Goal: Task Accomplishment & Management: Complete application form

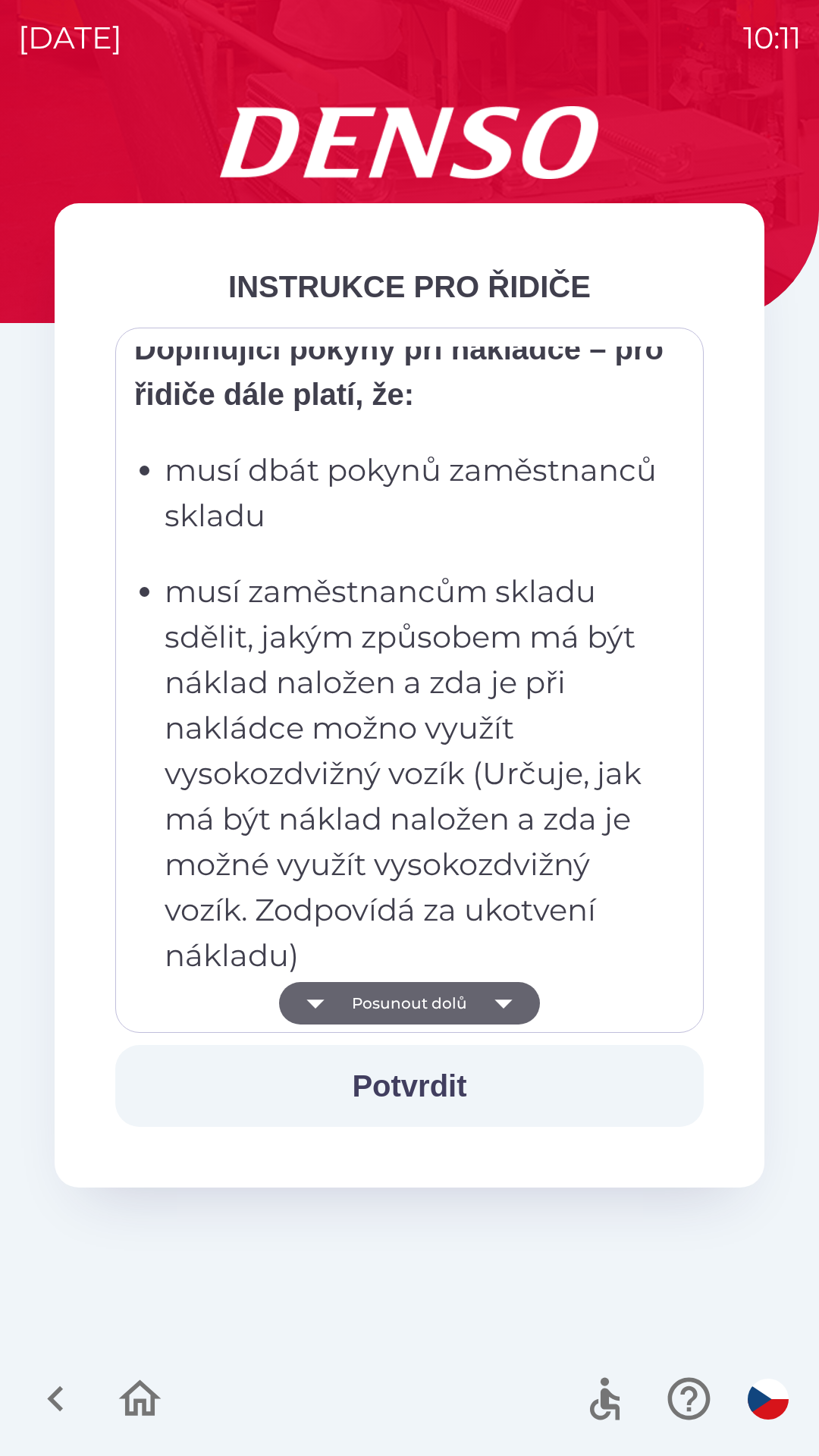
click at [380, 719] on p "musí zaměstnancům skladu sdělit, jakým způsobem má být náklad naložen a zda je …" at bounding box center [414, 773] width 499 height 409
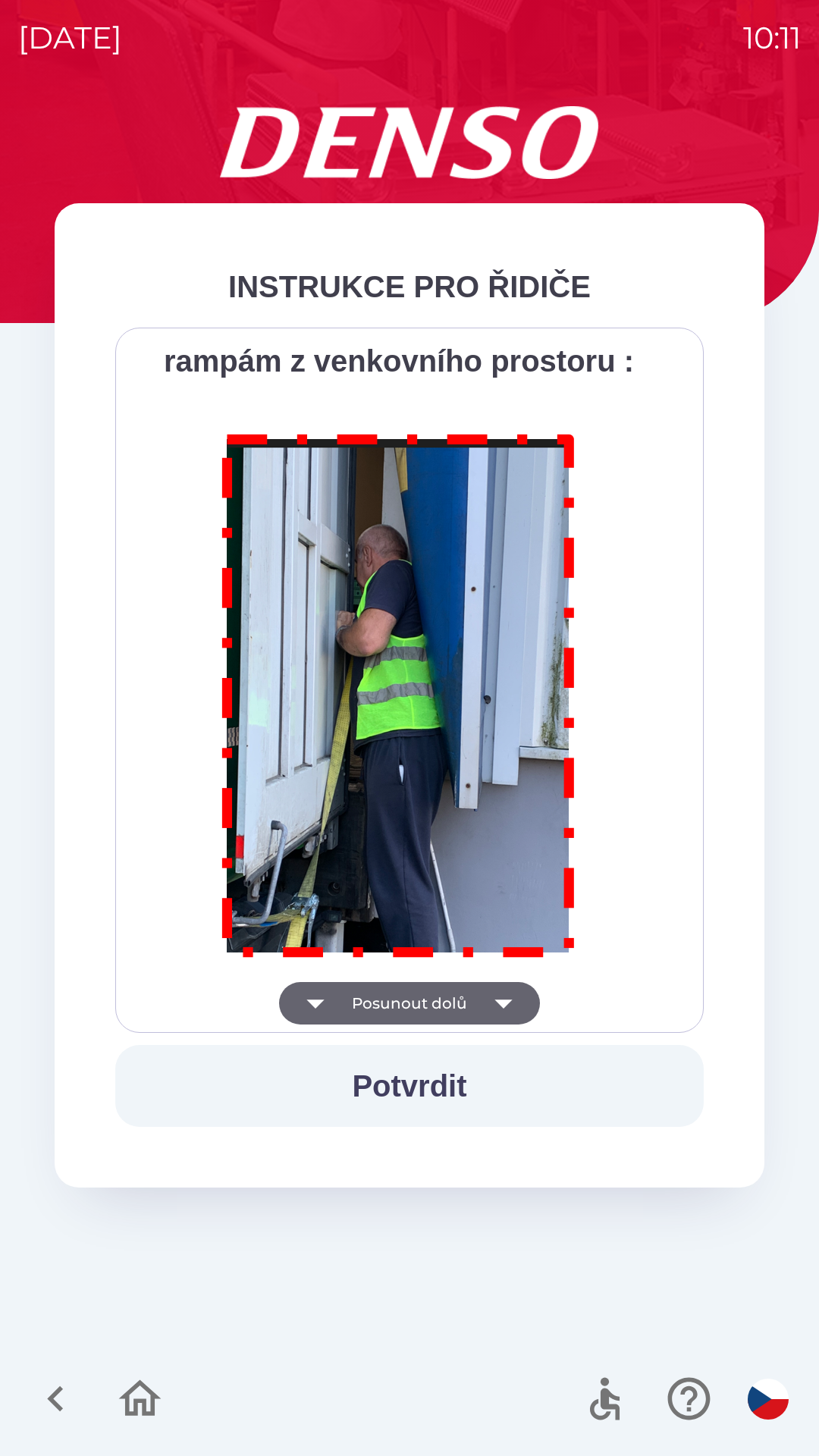
scroll to position [8522, 0]
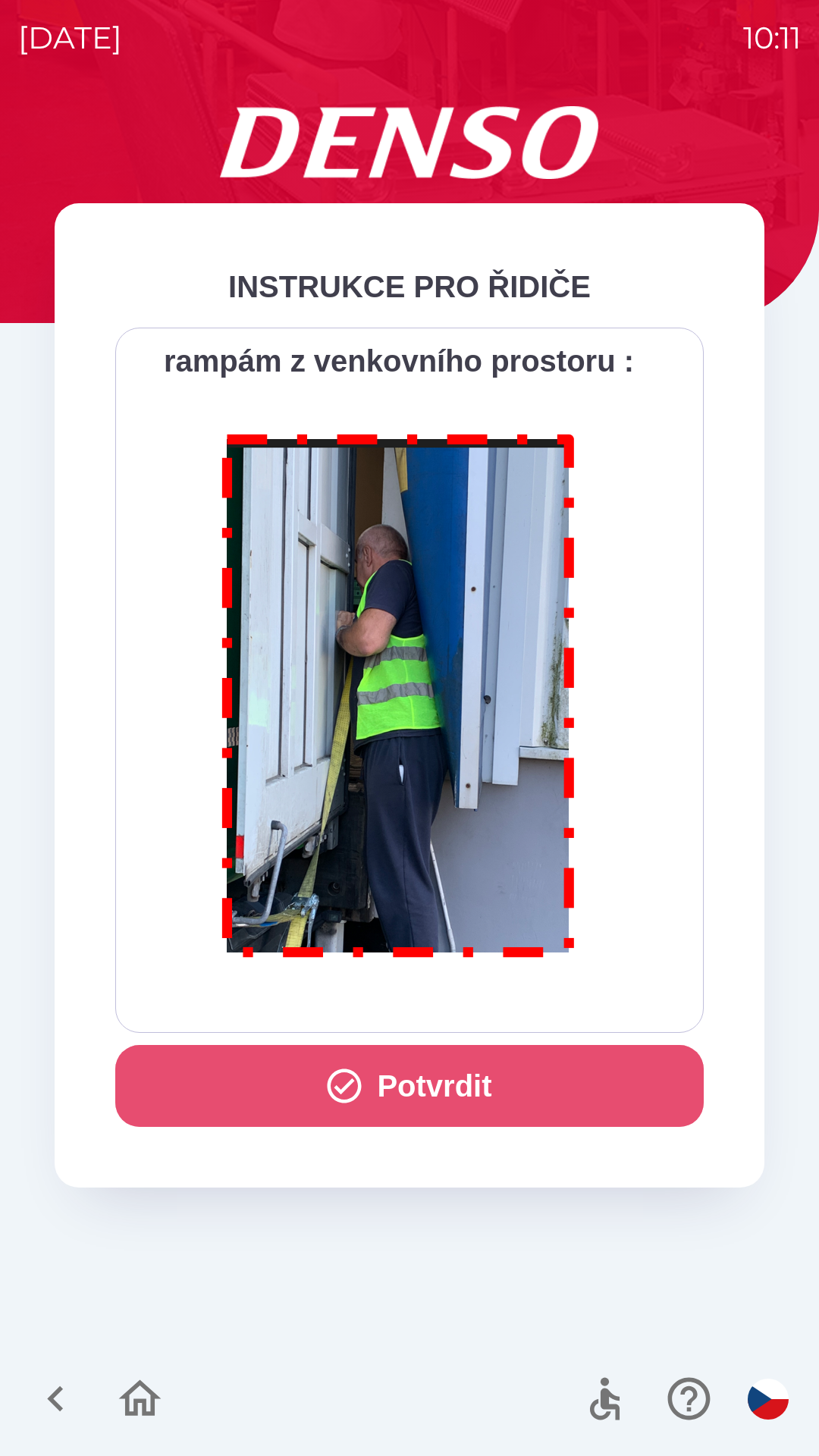
click at [428, 1100] on button "Potvrdit" at bounding box center [409, 1085] width 588 height 82
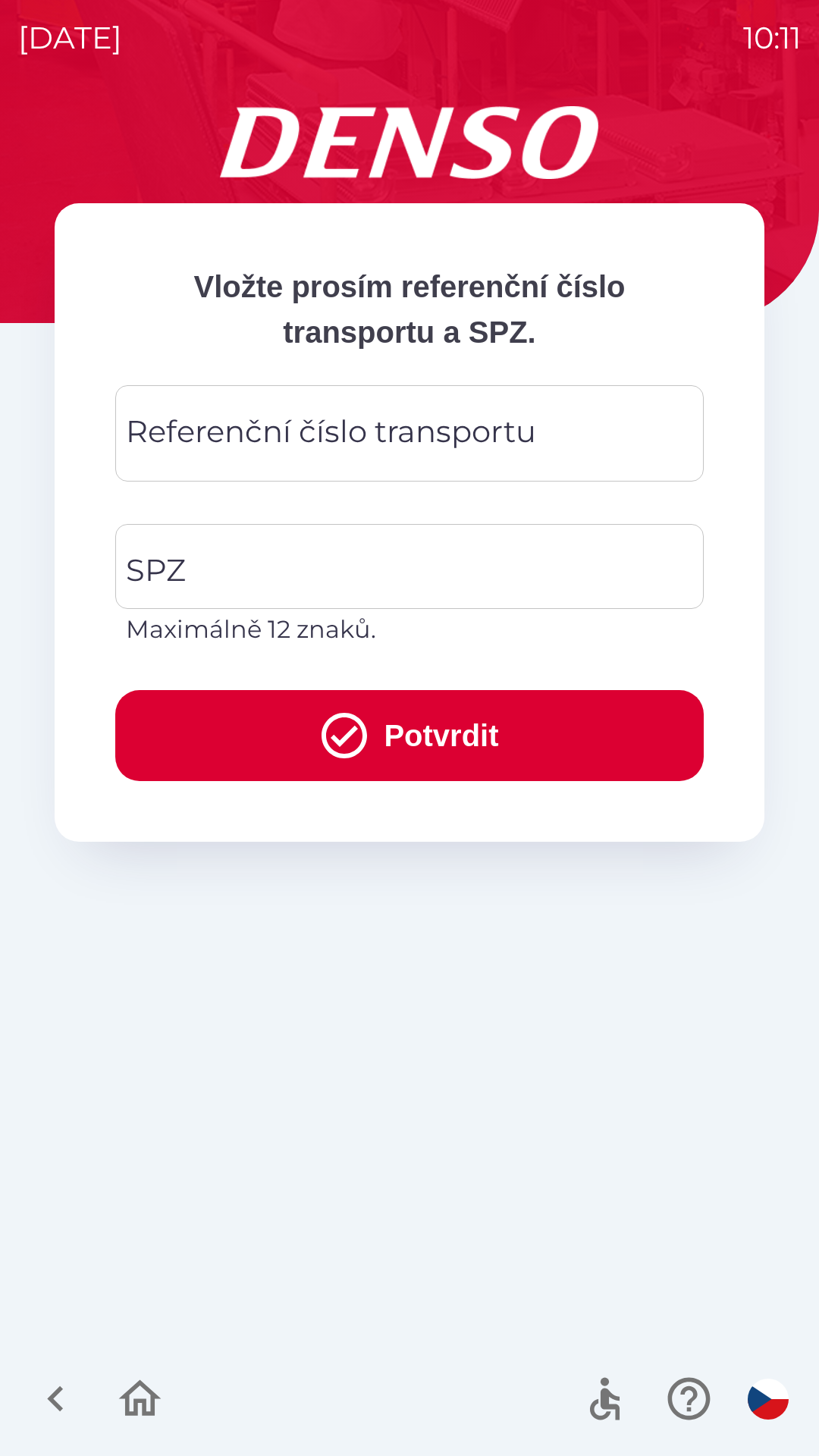
click at [360, 447] on div "Referenční číslo transportu Referenční číslo transportu" at bounding box center [409, 434] width 588 height 96
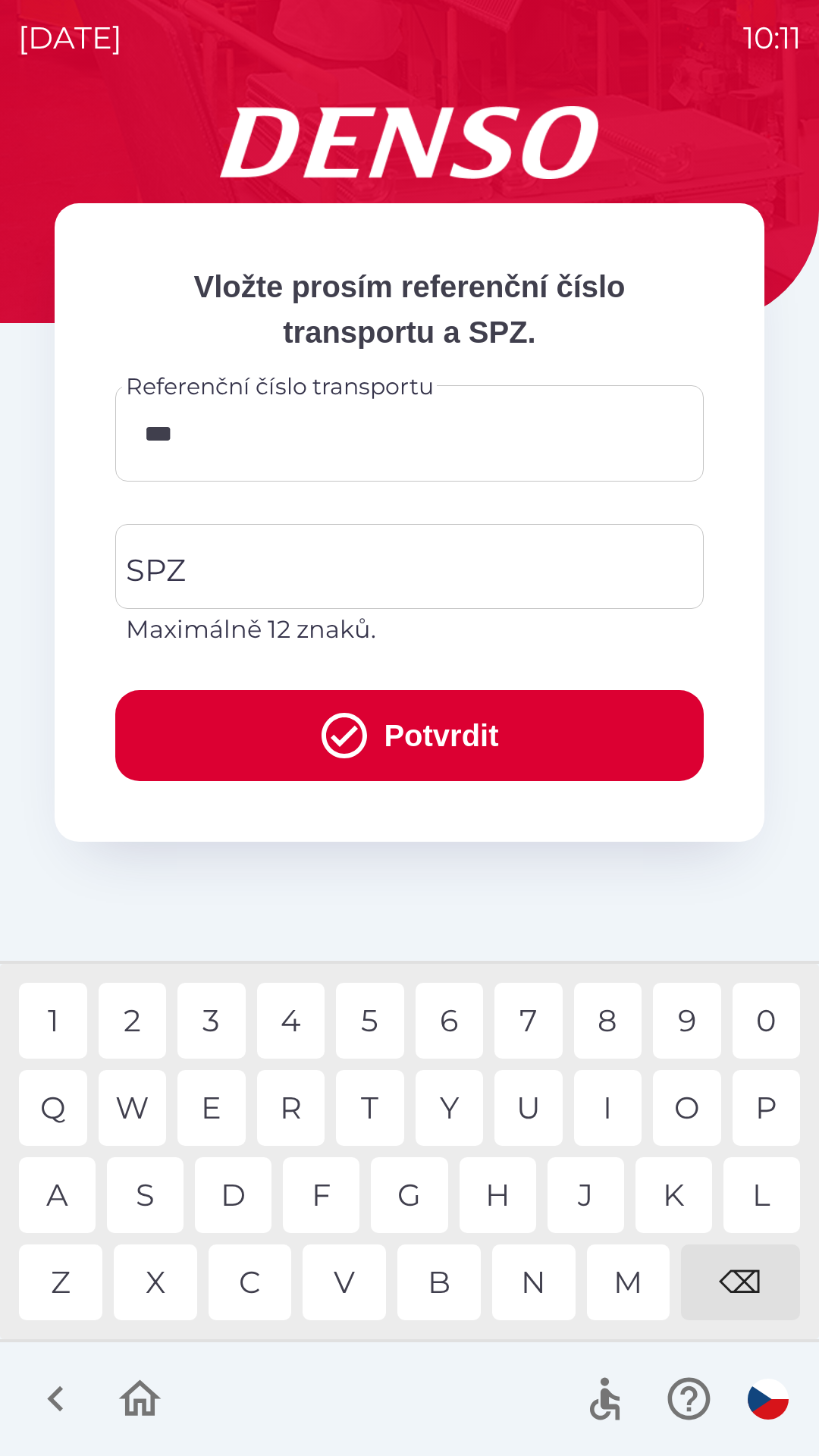
click at [267, 1025] on div "4" at bounding box center [291, 1021] width 68 height 76
type input "******"
click at [603, 1033] on div "8" at bounding box center [608, 1021] width 68 height 76
click at [310, 560] on input "SPZ" at bounding box center [398, 566] width 552 height 71
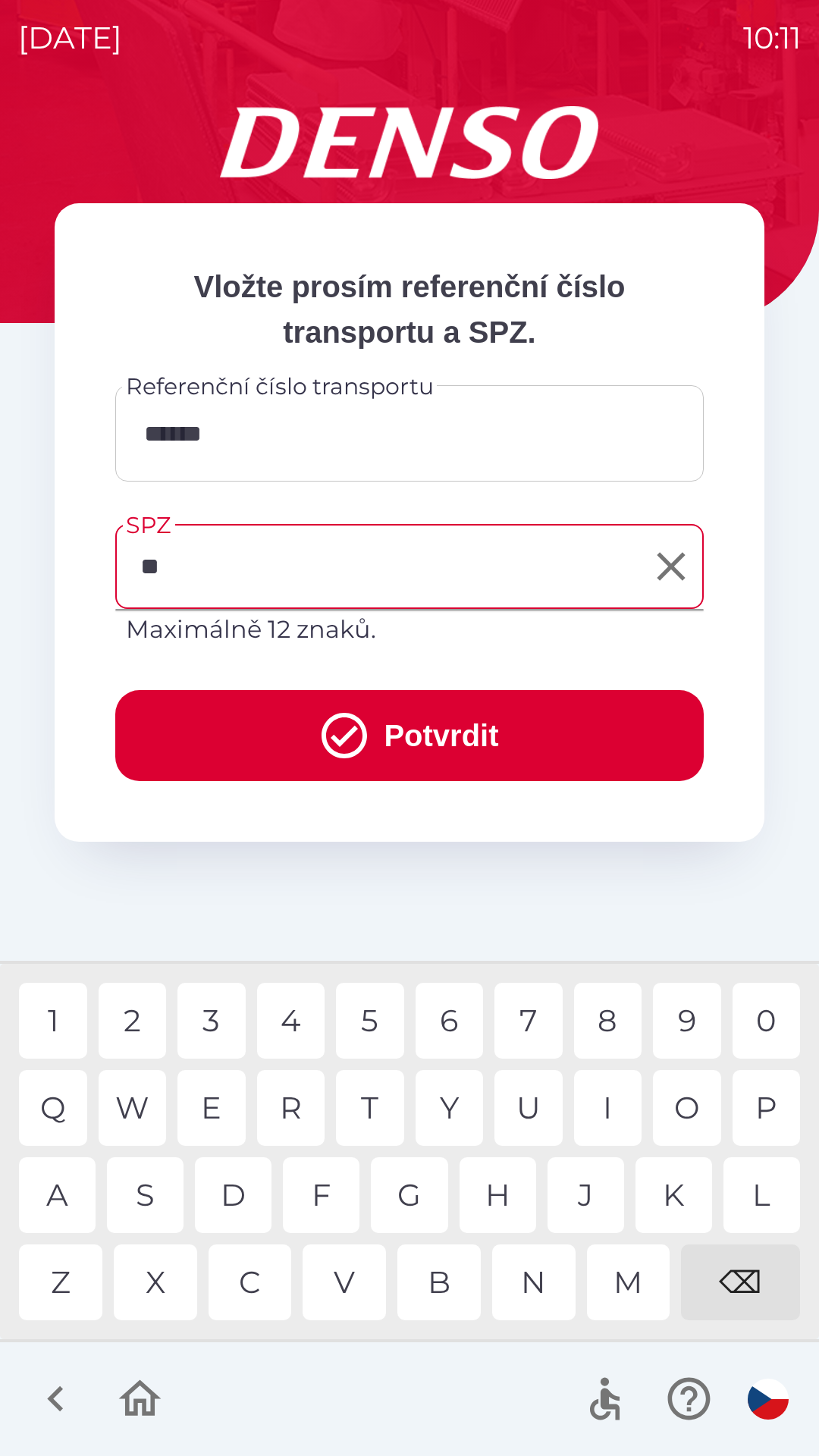
click at [151, 1187] on div "S" at bounding box center [145, 1195] width 77 height 76
click at [615, 1016] on div "8" at bounding box center [608, 1021] width 68 height 76
click at [365, 1022] on div "5" at bounding box center [370, 1021] width 68 height 76
type input "*******"
click at [466, 726] on button "Potvrdit" at bounding box center [409, 735] width 588 height 91
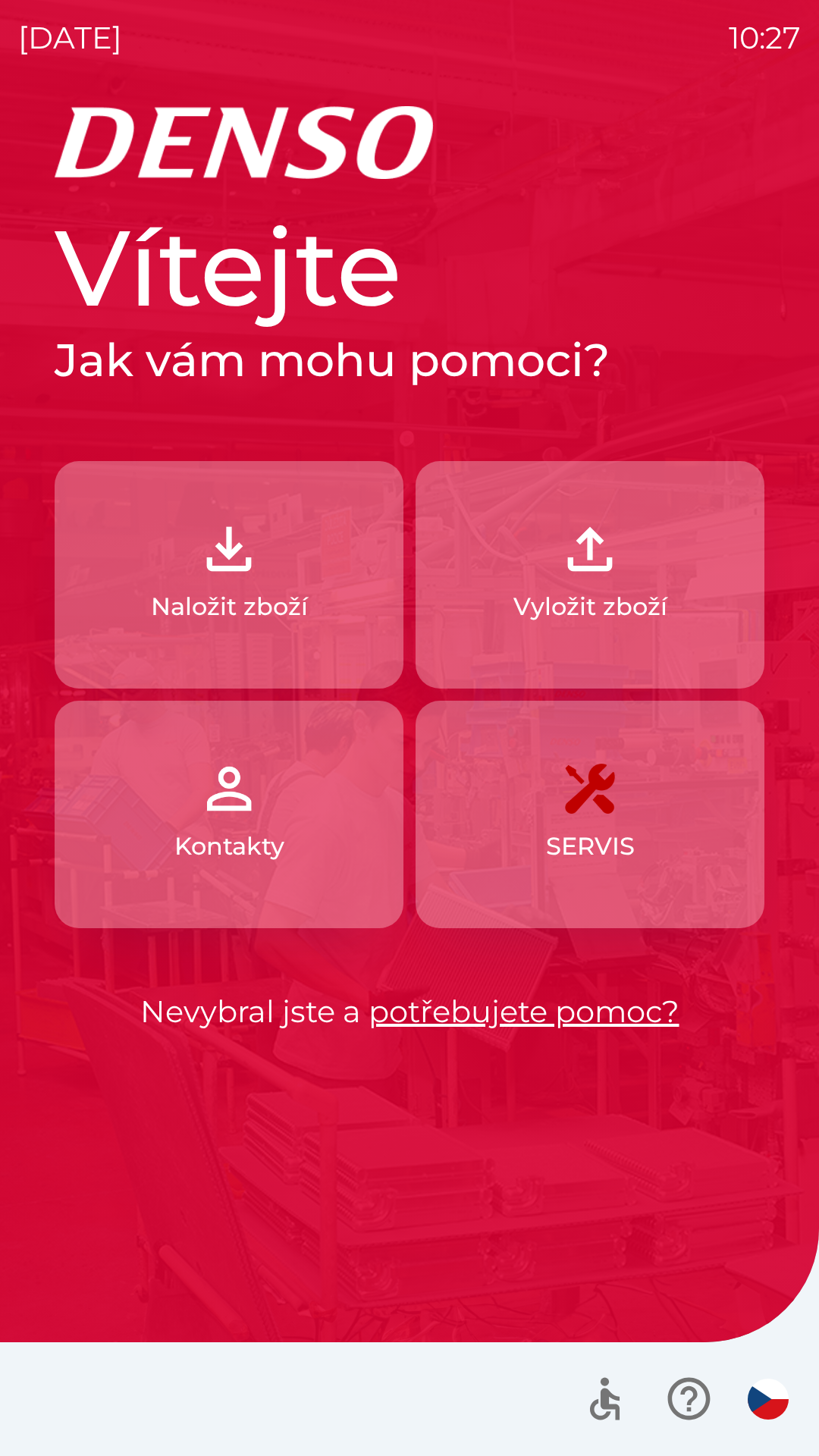
click at [249, 603] on p "Naložit zboží" at bounding box center [229, 606] width 157 height 37
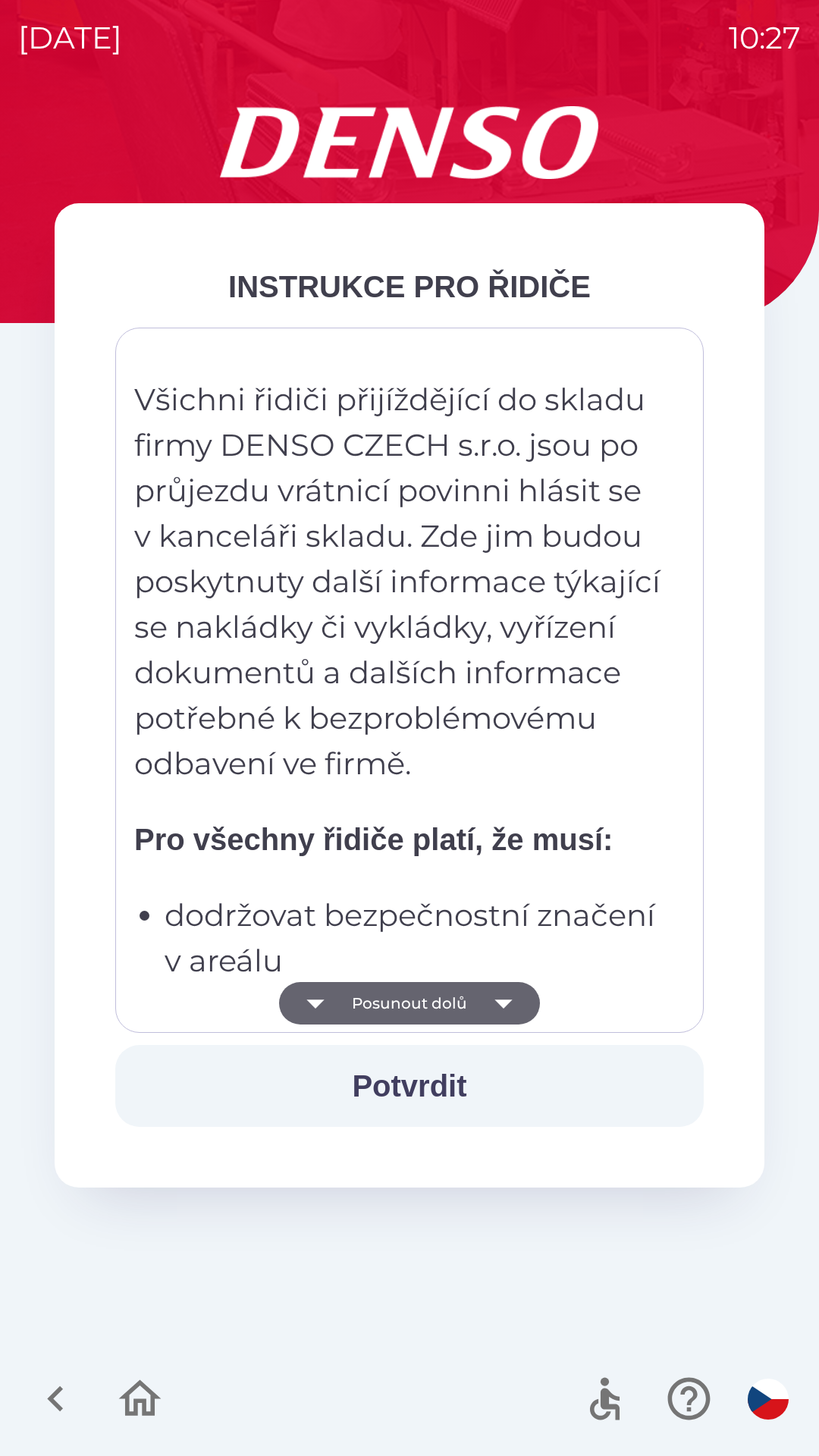
click at [406, 824] on strong "Pro všechny řidiče platí, že musí:" at bounding box center [374, 839] width 479 height 33
click at [420, 794] on div "Všichni řidiči přijíždějící do skladu firmy DENSO CZECH s.r.o. jsou po průjezdu…" at bounding box center [410, 680] width 551 height 667
click at [441, 594] on p "Všichni řidiči přijíždějící do skladu firmy DENSO CZECH s.r.o. jsou po průjezdu…" at bounding box center [399, 581] width 529 height 409
click at [443, 813] on div "Všichni řidiči přijíždějící do skladu firmy DENSO CZECH s.r.o. jsou po průjezdu…" at bounding box center [410, 680] width 551 height 667
click at [410, 982] on button "Posunout dolů" at bounding box center [410, 1003] width 261 height 43
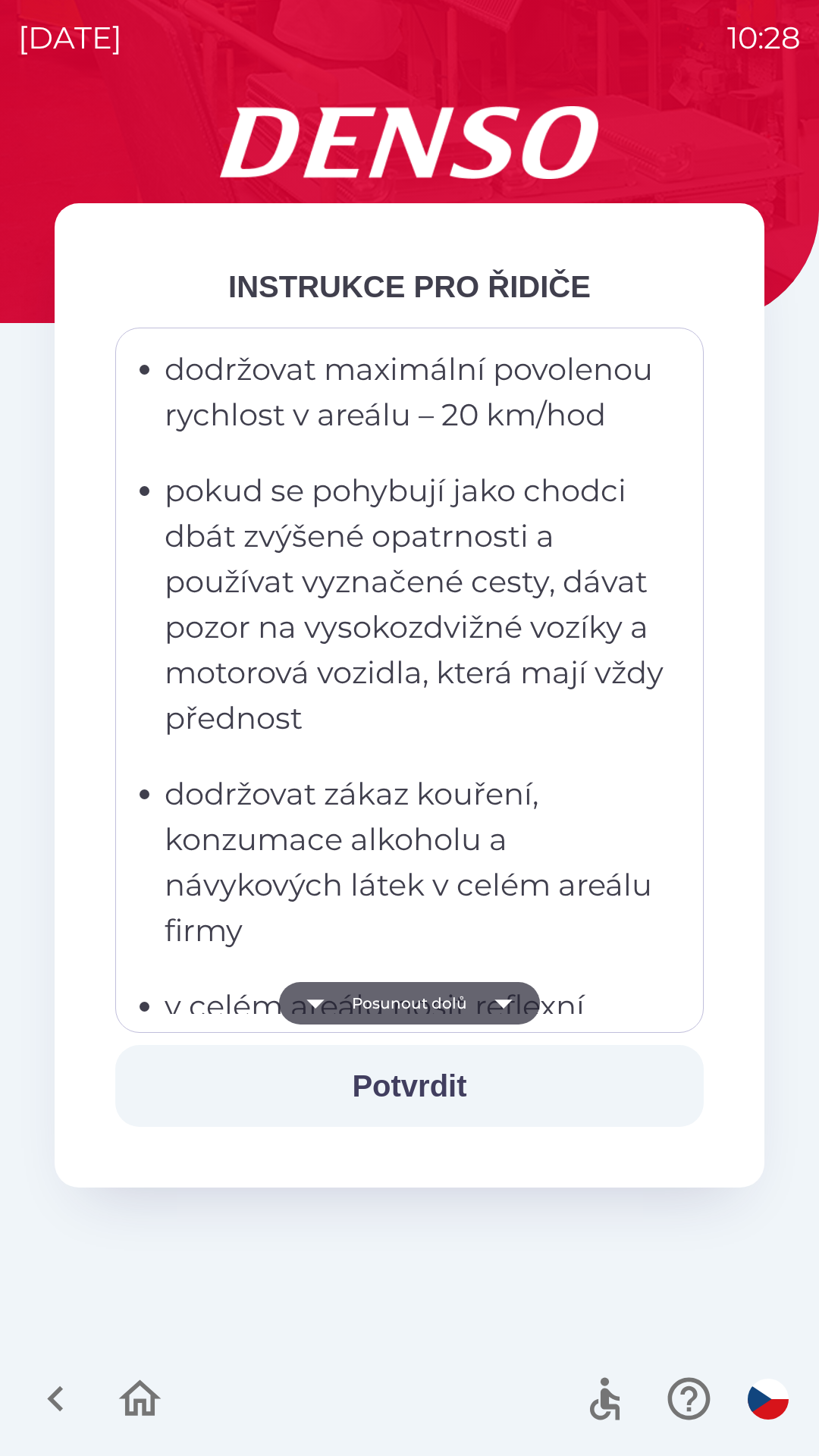
click at [407, 1012] on button "Posunout dolů" at bounding box center [410, 1003] width 261 height 43
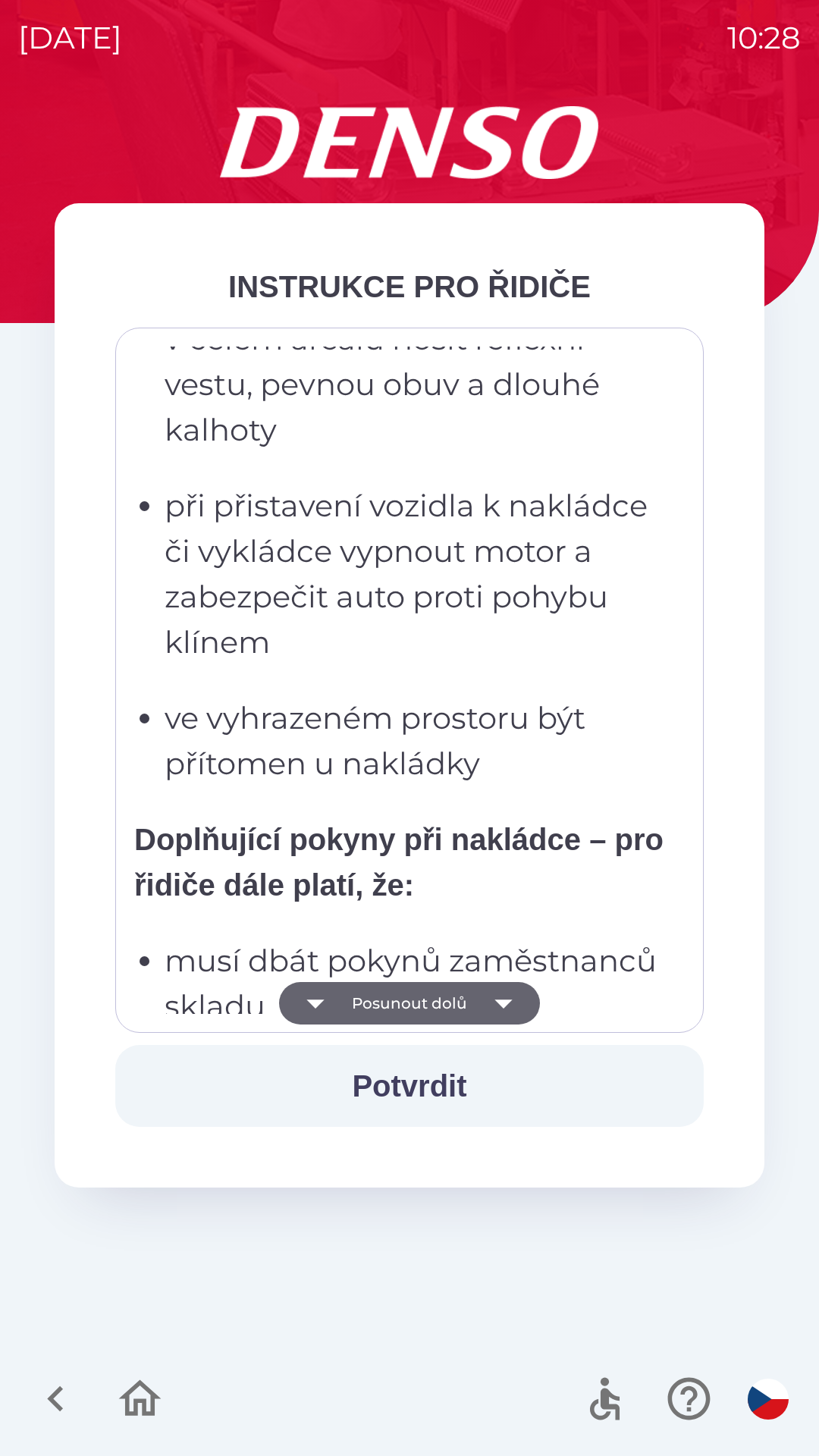
click at [405, 1001] on button "Posunout dolů" at bounding box center [410, 1003] width 261 height 43
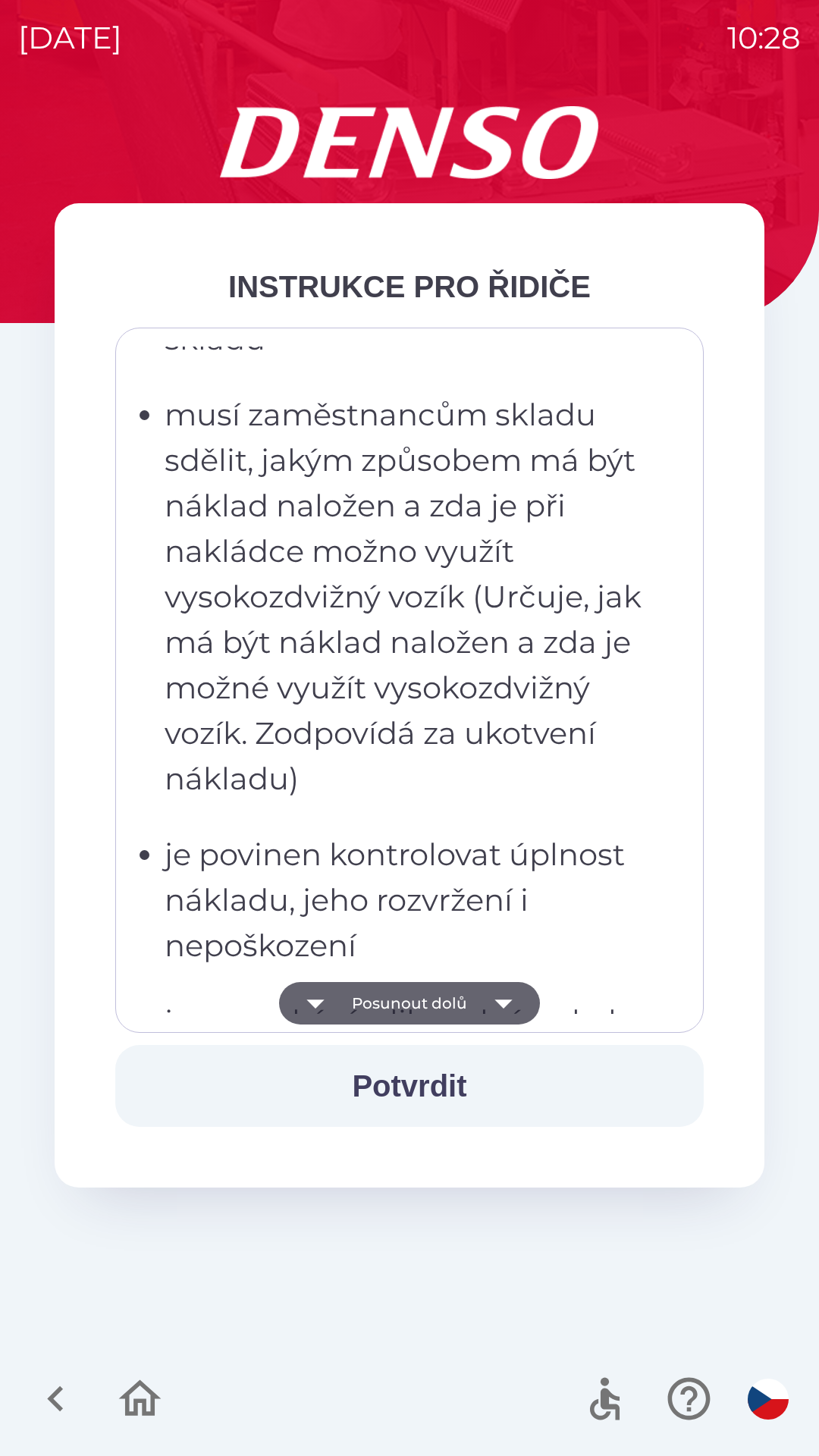
click at [409, 1019] on button "Posunout dolů" at bounding box center [410, 1003] width 261 height 43
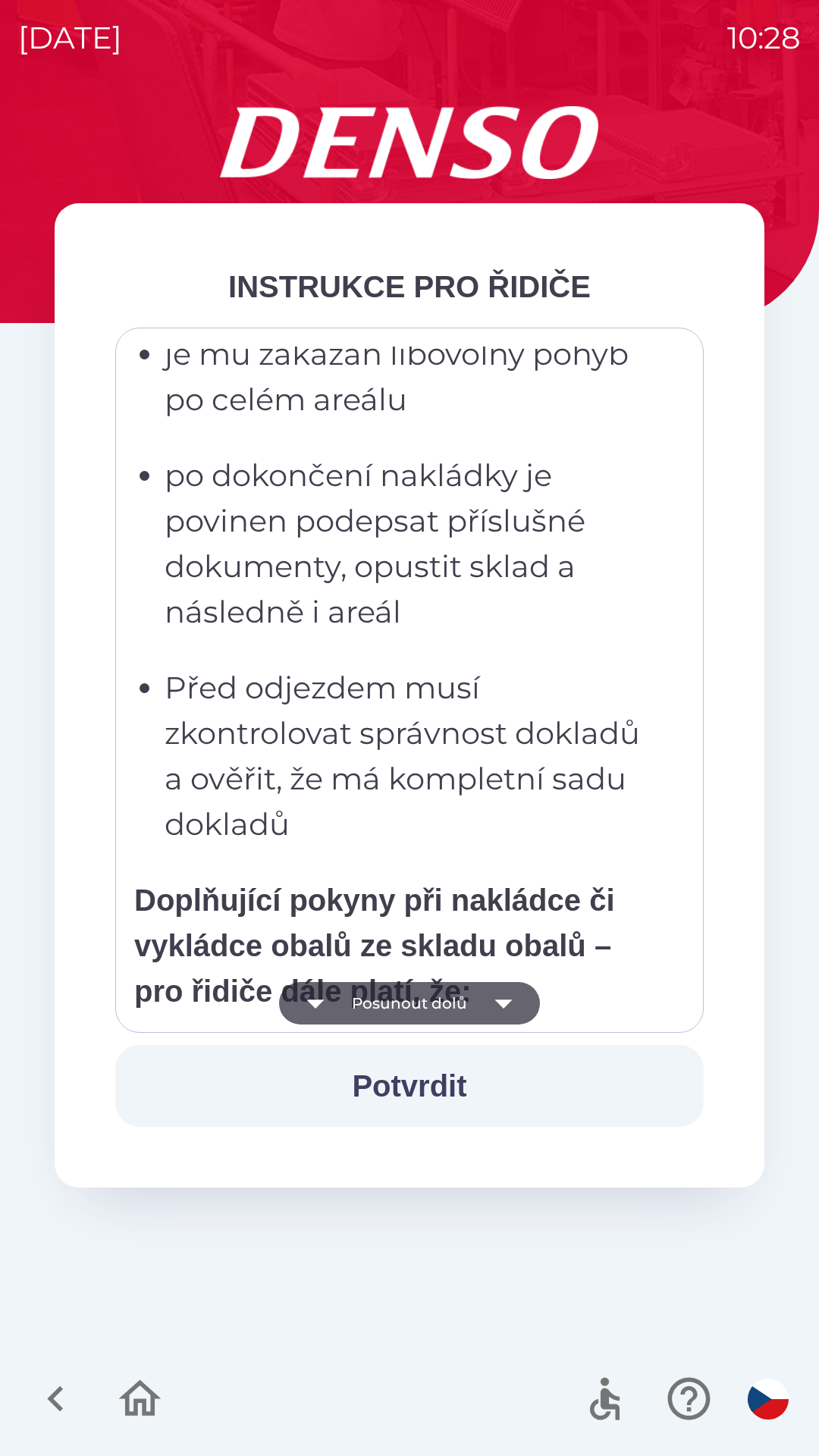
click at [410, 1010] on button "Posunout dolů" at bounding box center [410, 1003] width 261 height 43
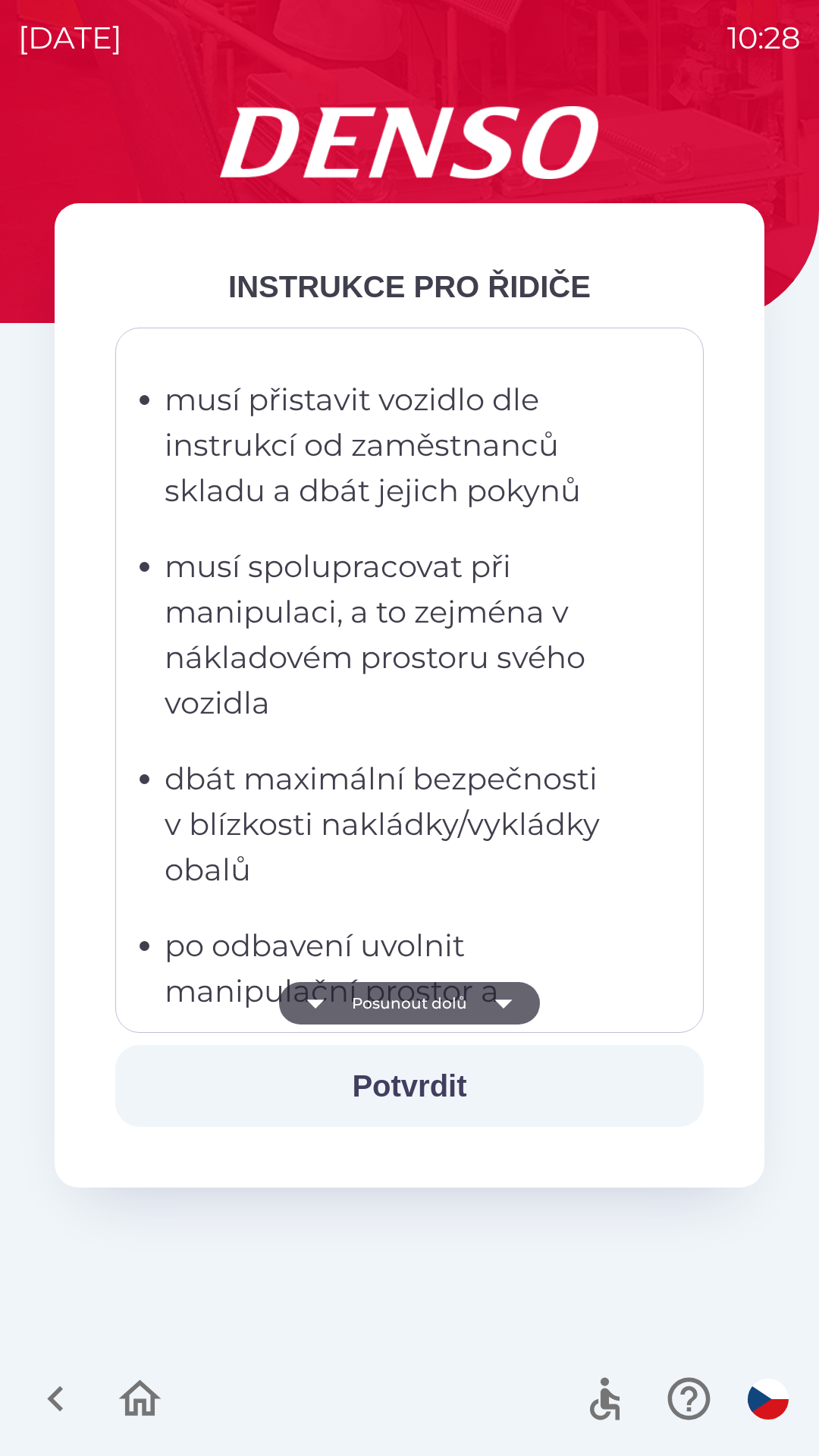
click at [409, 1010] on button "Posunout dolů" at bounding box center [410, 1003] width 261 height 43
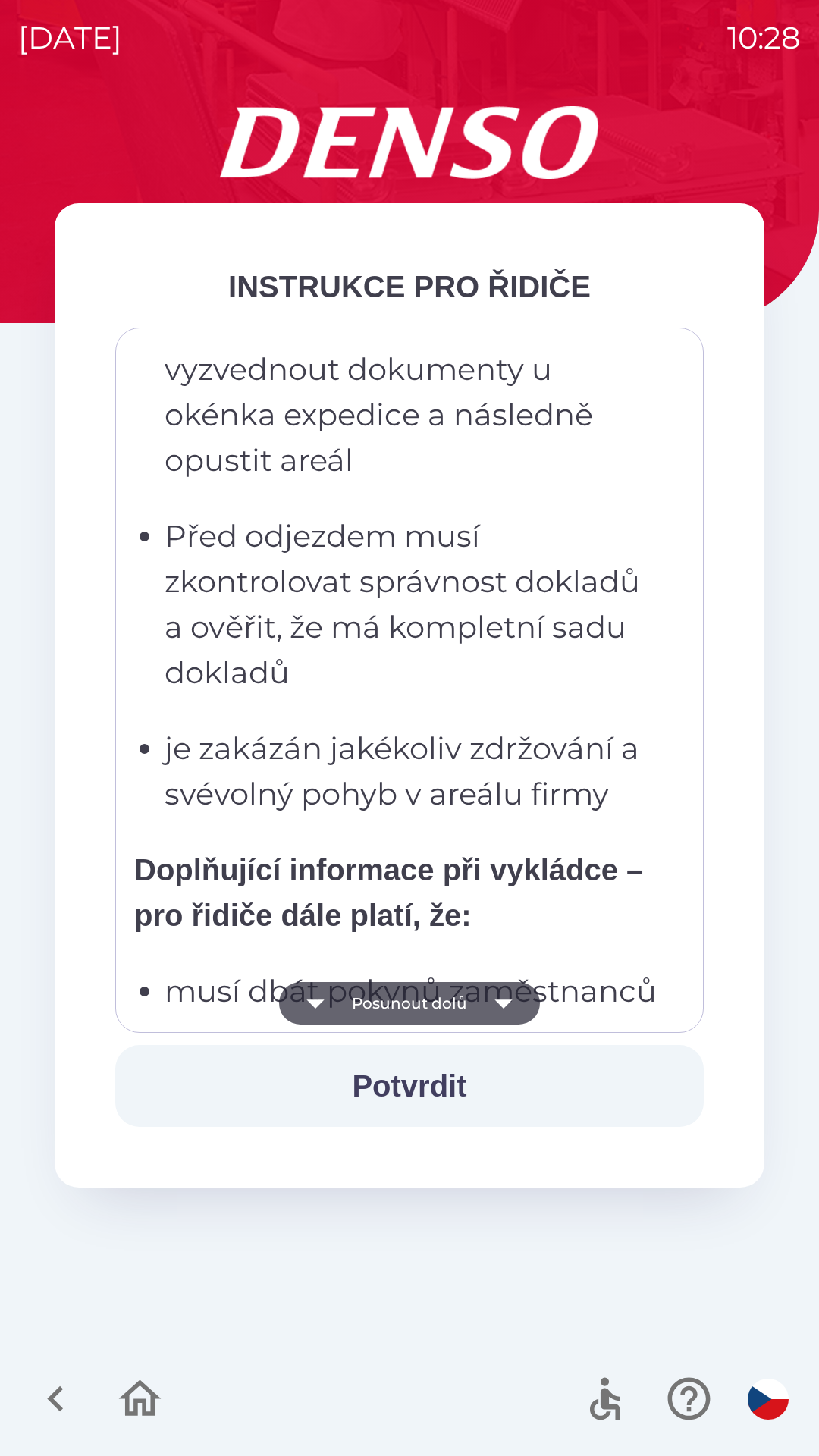
click at [409, 1000] on button "Posunout dolů" at bounding box center [410, 1003] width 261 height 43
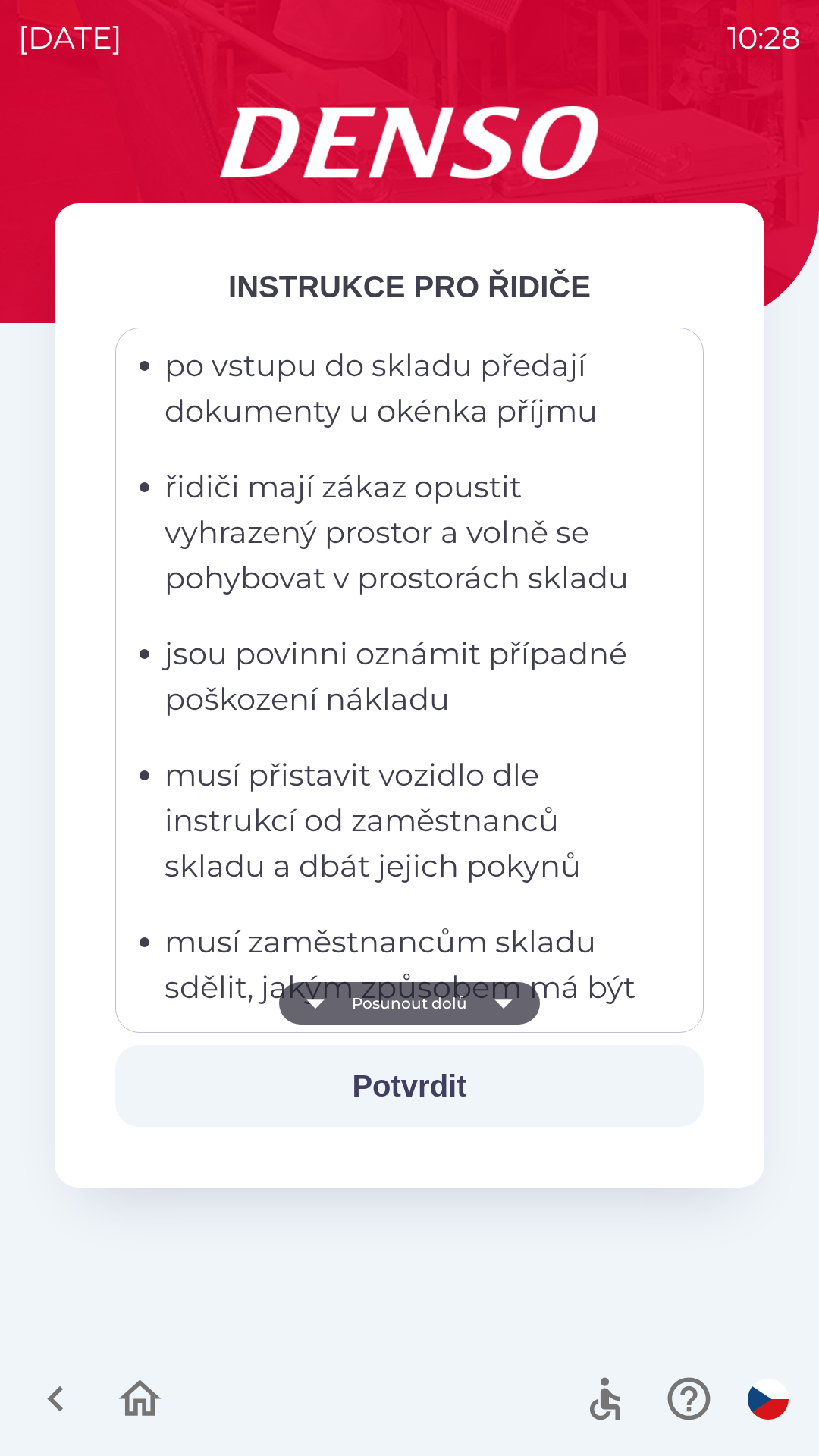
click at [405, 999] on button "Posunout dolů" at bounding box center [410, 1003] width 261 height 43
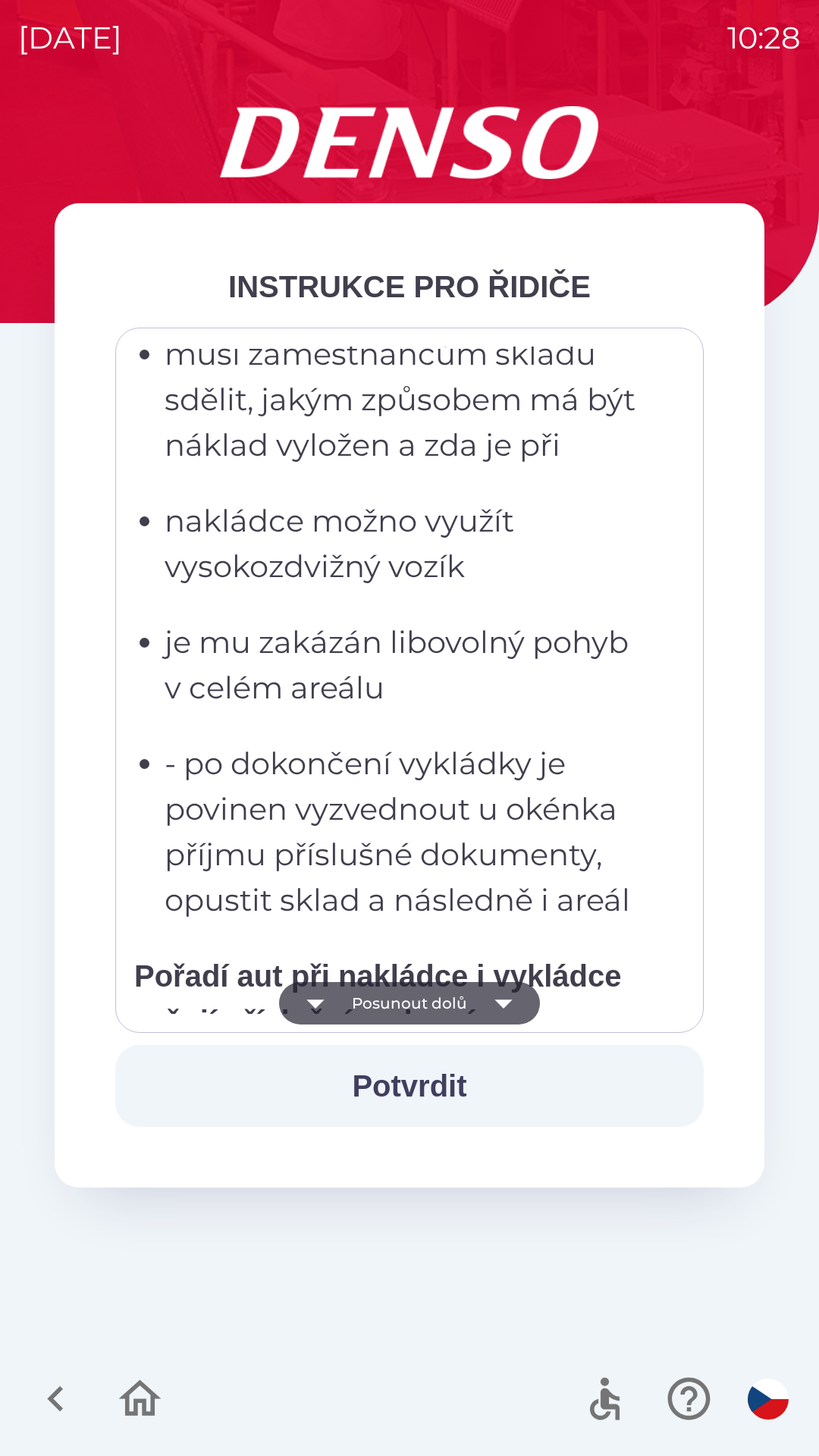
click at [403, 1000] on button "Posunout dolů" at bounding box center [410, 1003] width 261 height 43
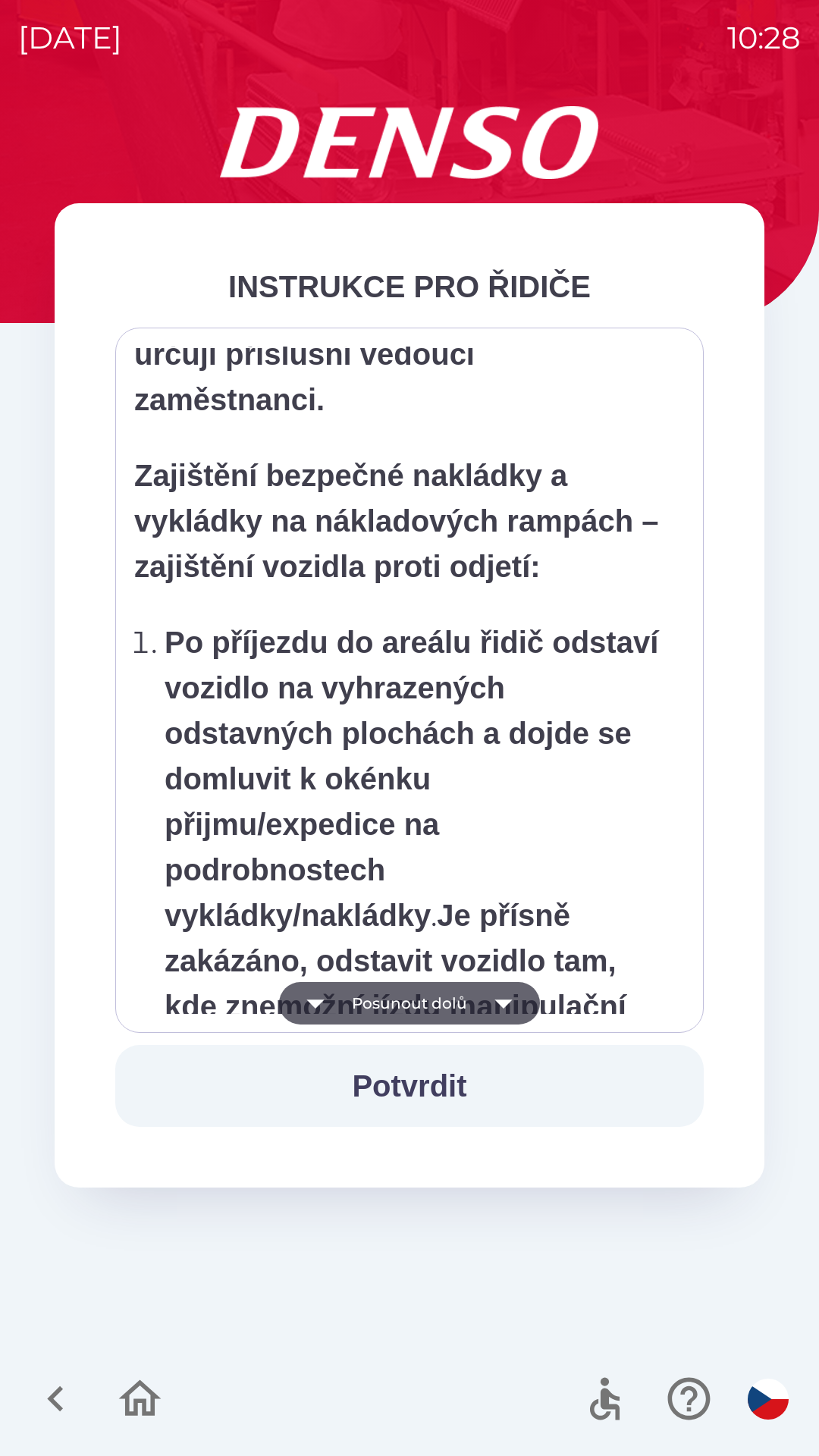
click at [399, 1000] on button "Posunout dolů" at bounding box center [410, 1003] width 261 height 43
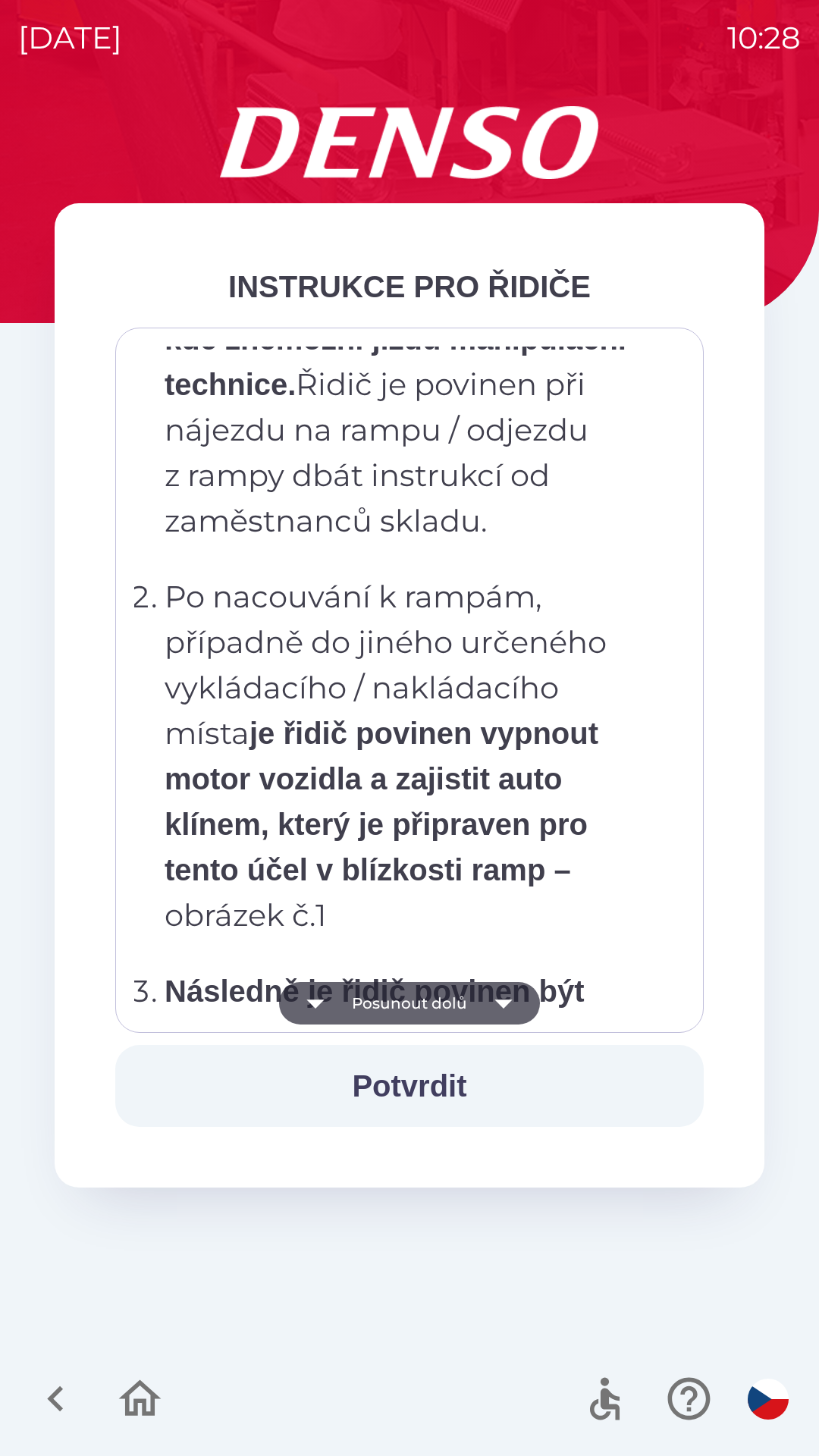
click at [396, 994] on button "Posunout dolů" at bounding box center [410, 1003] width 261 height 43
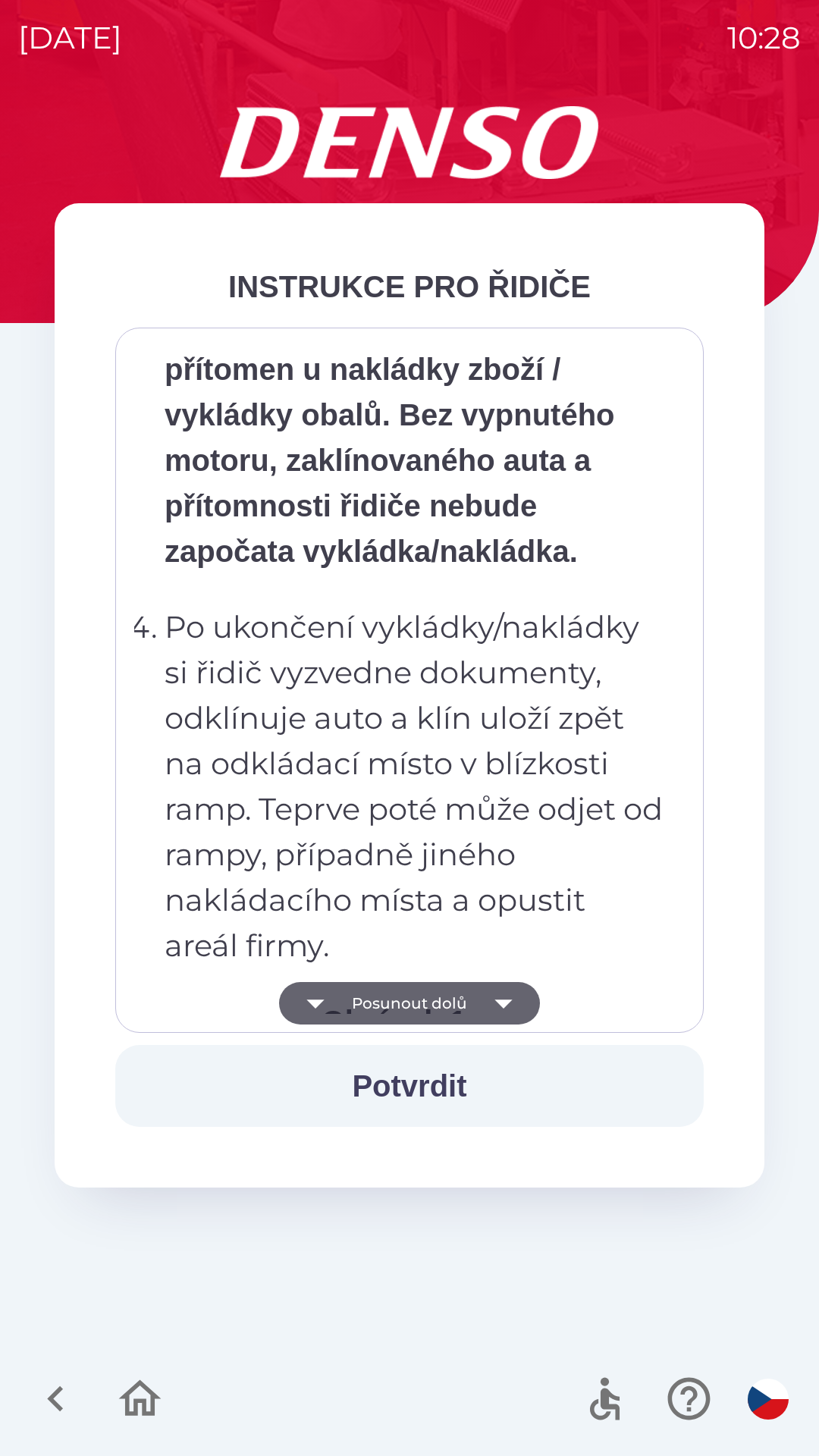
click at [405, 994] on button "Posunout dolů" at bounding box center [410, 1003] width 261 height 43
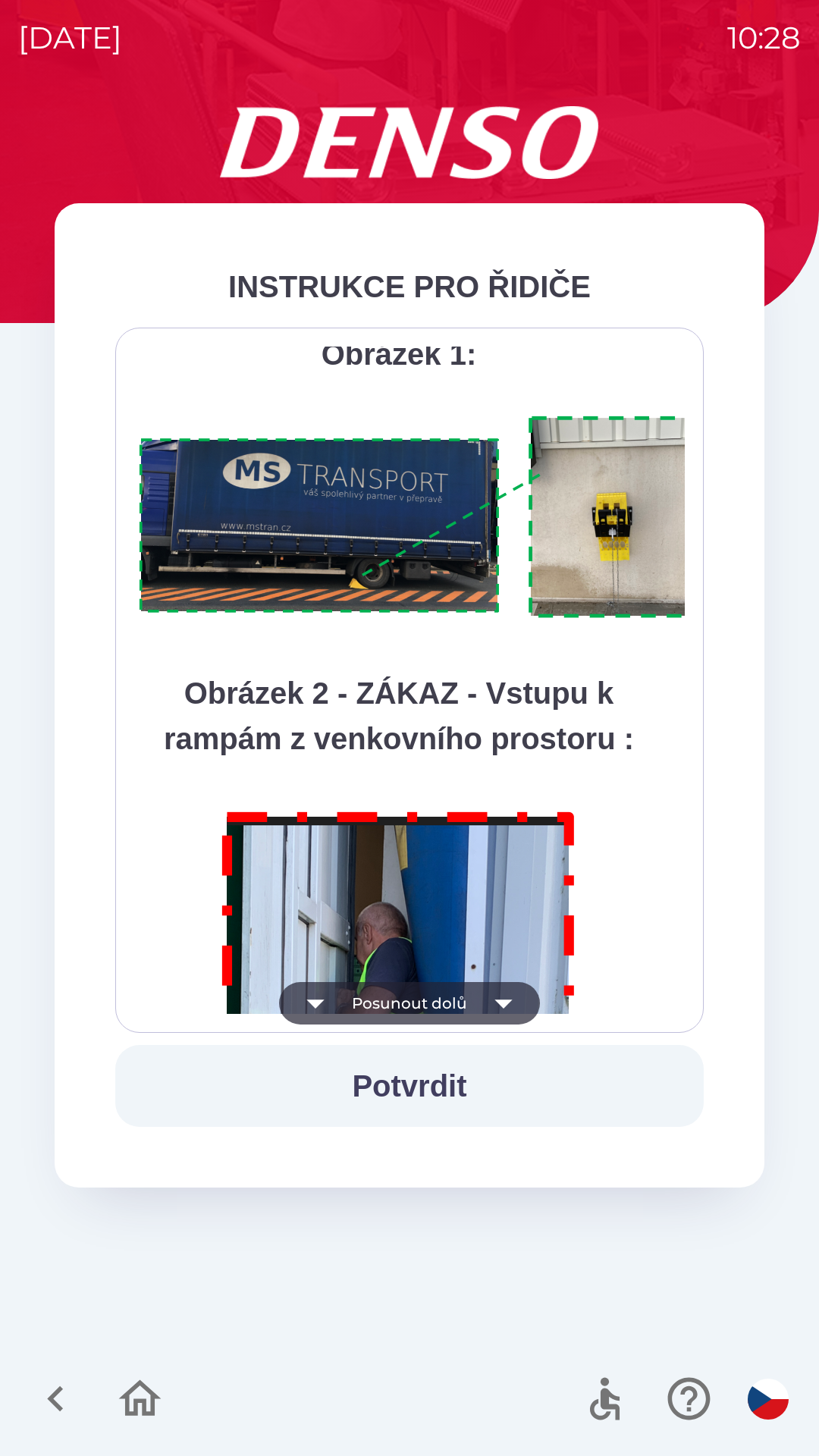
scroll to position [8522, 0]
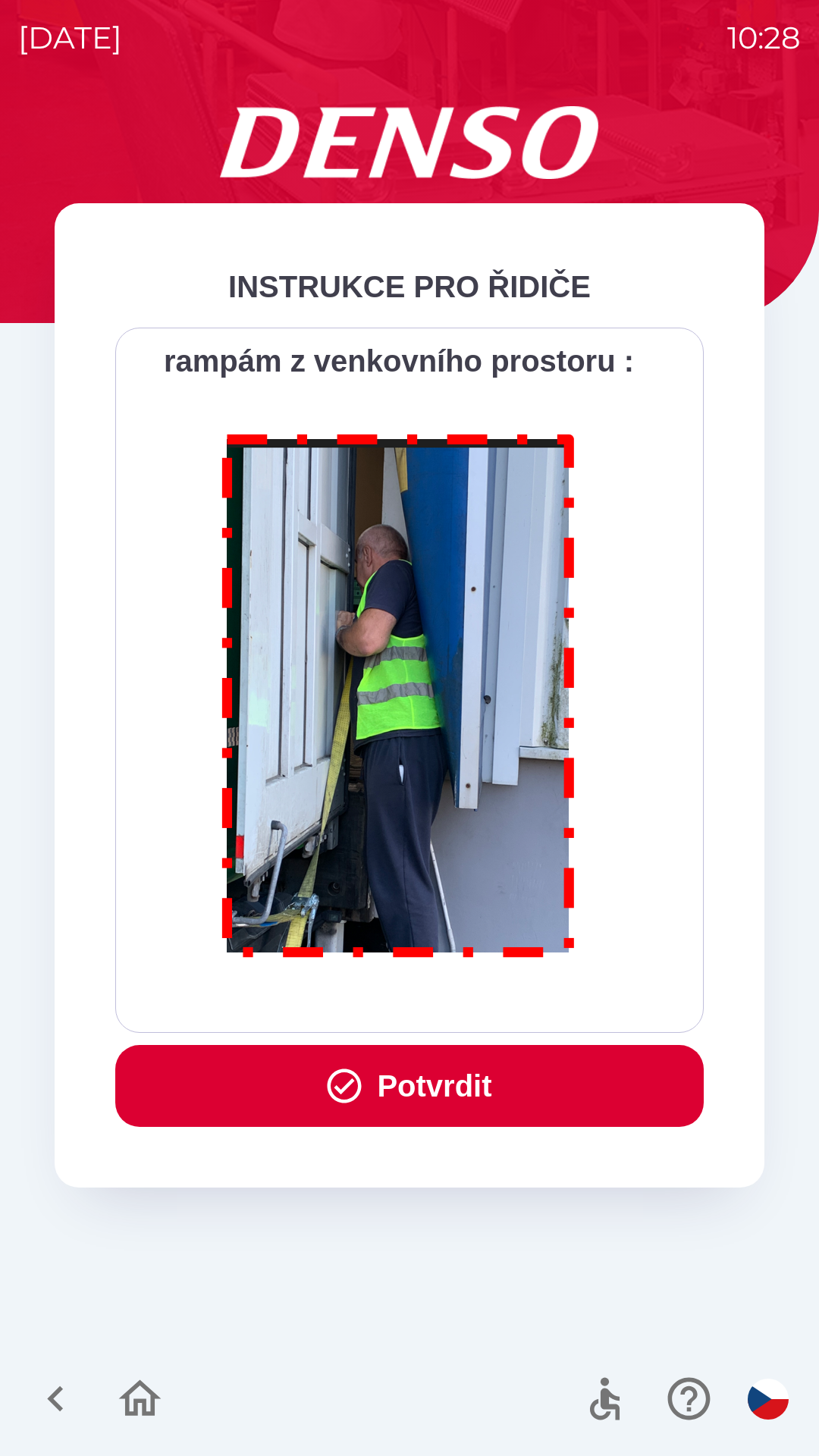
click at [407, 1077] on button "Potvrdit" at bounding box center [409, 1085] width 588 height 82
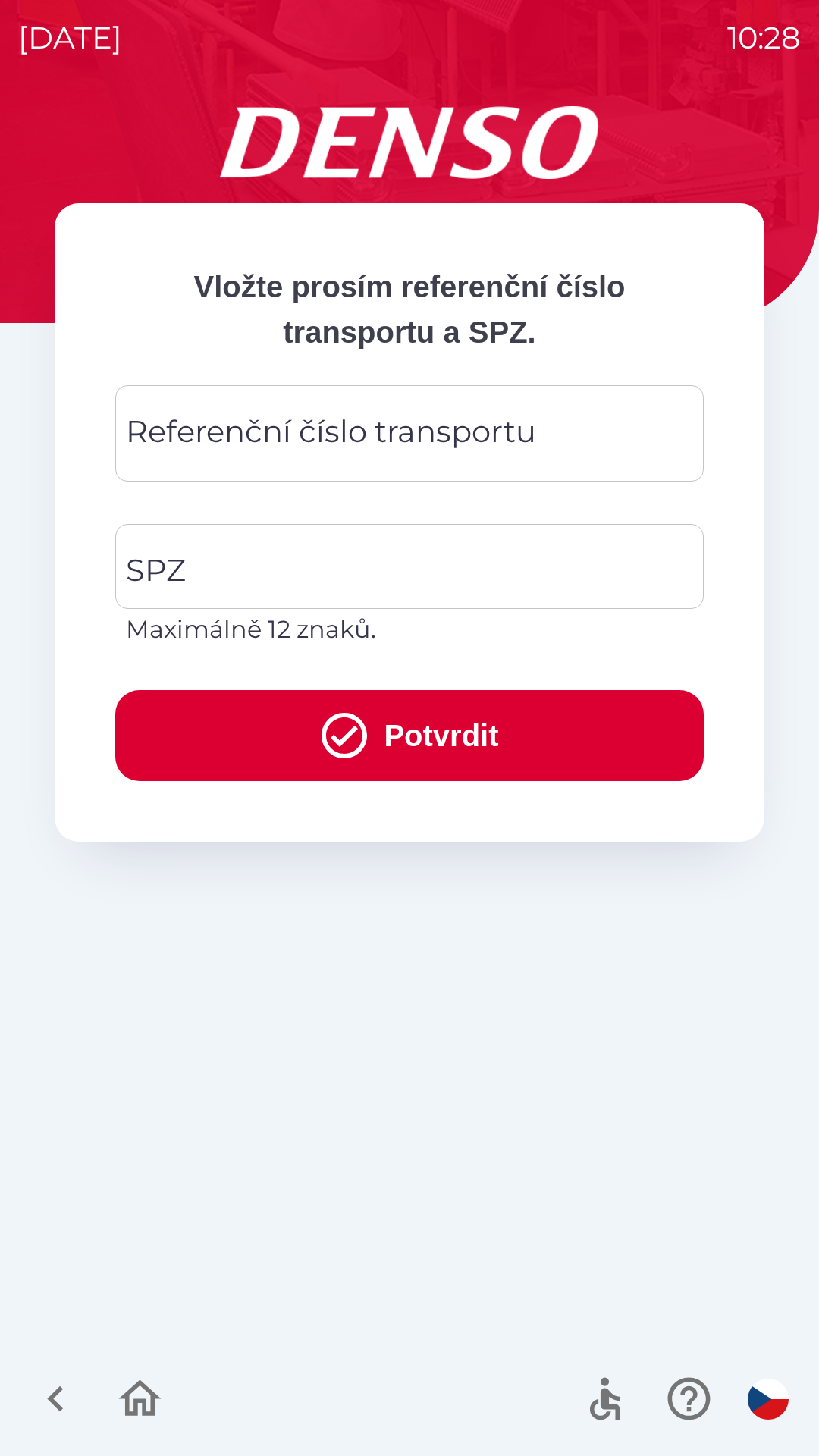
click at [223, 447] on div "Referenční číslo transportu Referenční číslo transportu" at bounding box center [409, 434] width 588 height 96
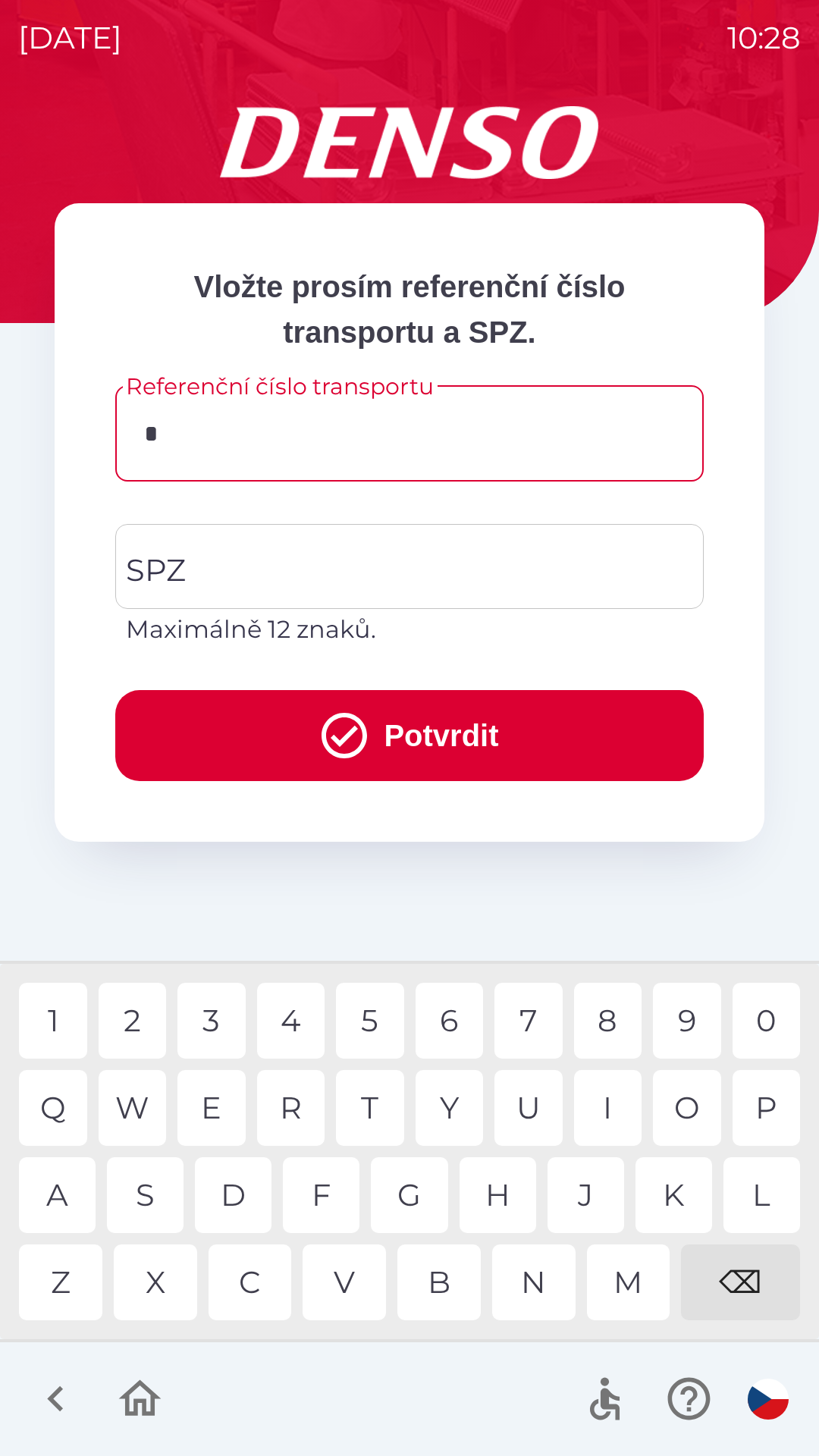
click at [239, 1277] on div "C" at bounding box center [249, 1283] width 83 height 76
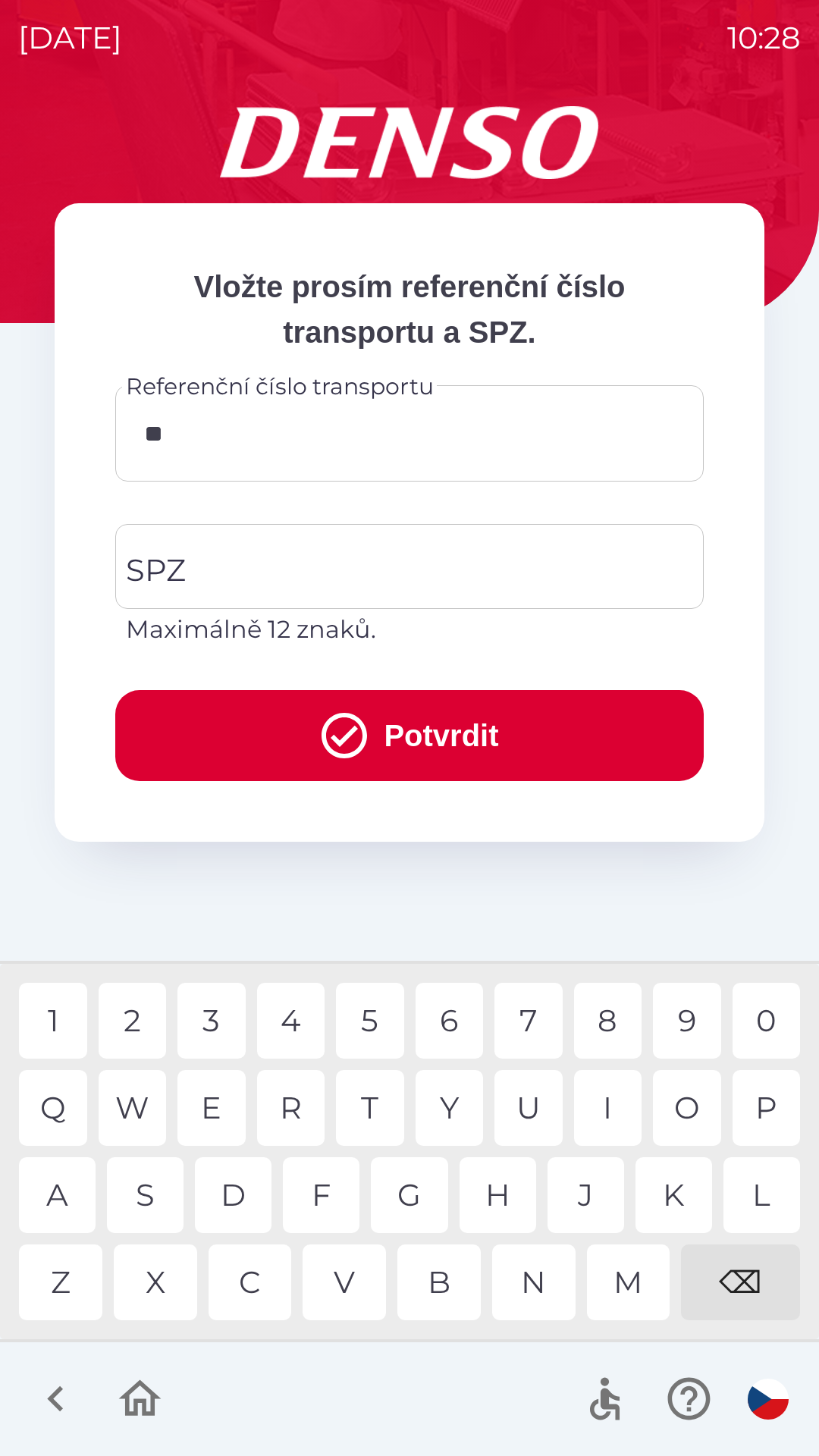
click at [59, 1109] on div "Q" at bounding box center [53, 1108] width 68 height 76
click at [427, 1293] on div "B" at bounding box center [438, 1283] width 83 height 76
click at [753, 1022] on div "0" at bounding box center [767, 1021] width 68 height 76
click at [141, 1099] on div "W" at bounding box center [133, 1108] width 68 height 76
click at [294, 1027] on div "4" at bounding box center [291, 1021] width 68 height 76
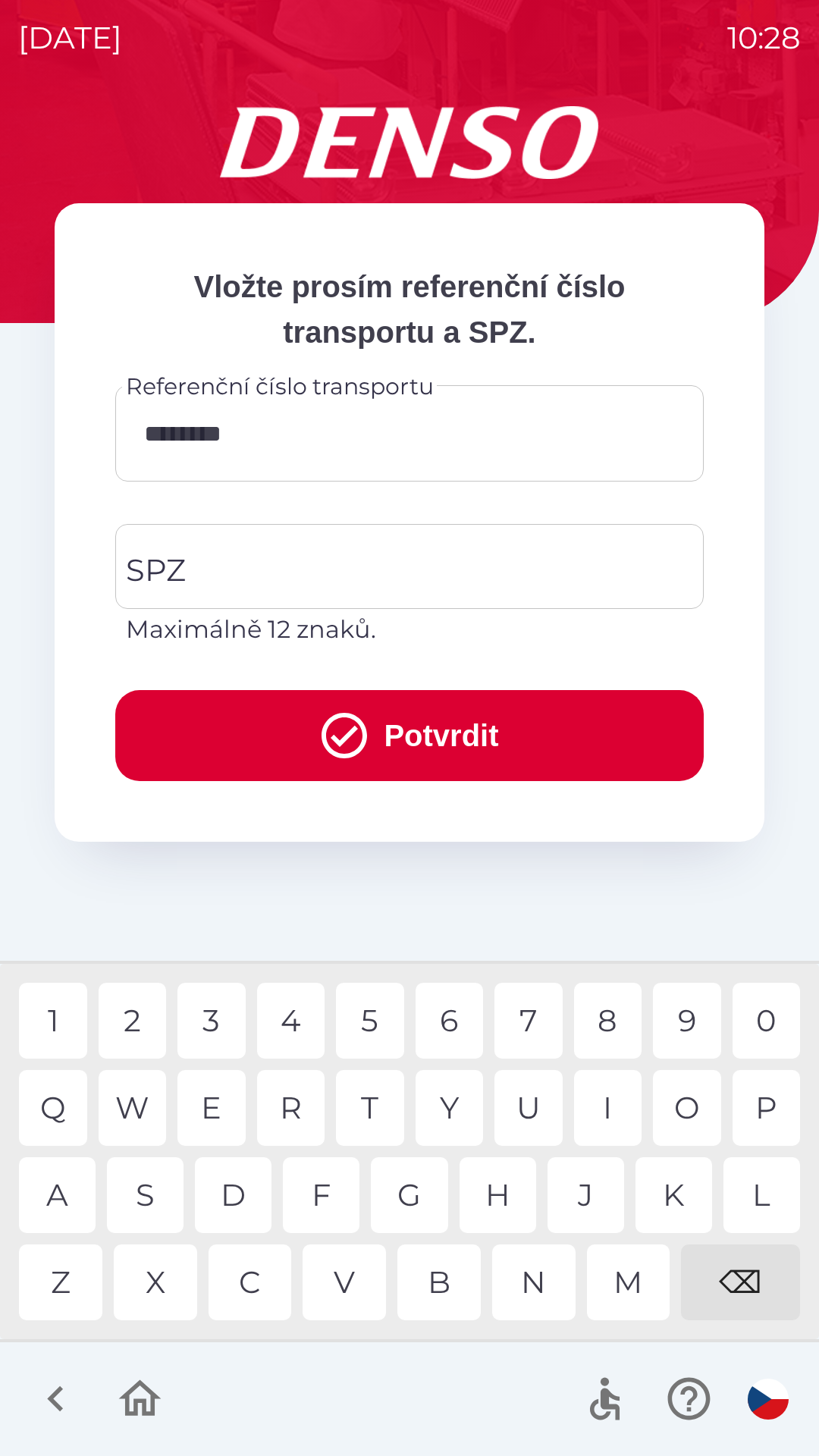
type input "*********"
click at [225, 1012] on div "3" at bounding box center [211, 1021] width 68 height 76
click at [230, 551] on input "SPZ" at bounding box center [398, 566] width 552 height 71
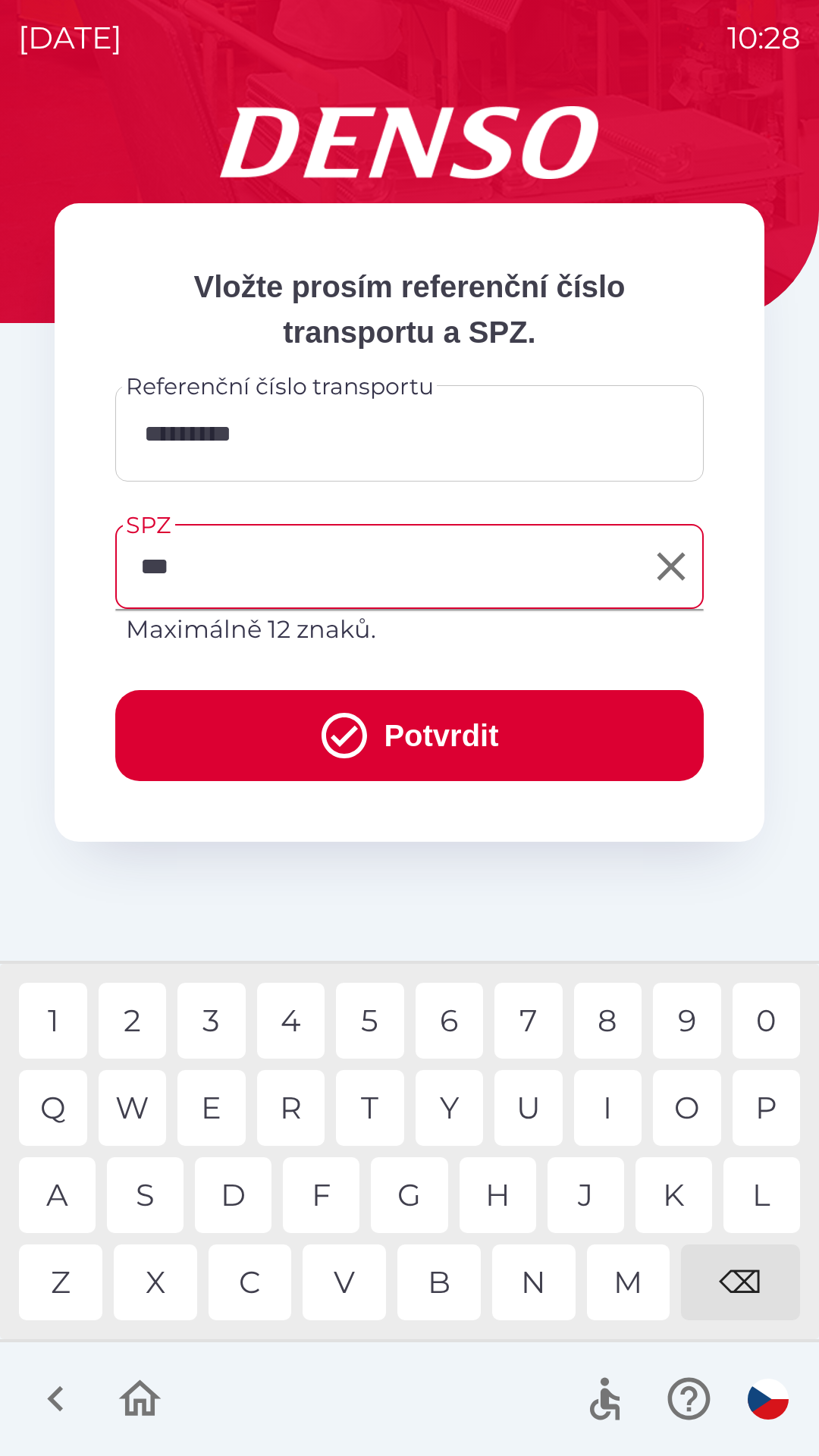
click at [61, 1192] on div "A" at bounding box center [57, 1195] width 77 height 76
click at [304, 1034] on div "4" at bounding box center [291, 1021] width 68 height 76
click at [368, 1020] on div "5" at bounding box center [370, 1021] width 68 height 76
type input "*******"
click at [218, 1017] on div "3" at bounding box center [211, 1021] width 68 height 76
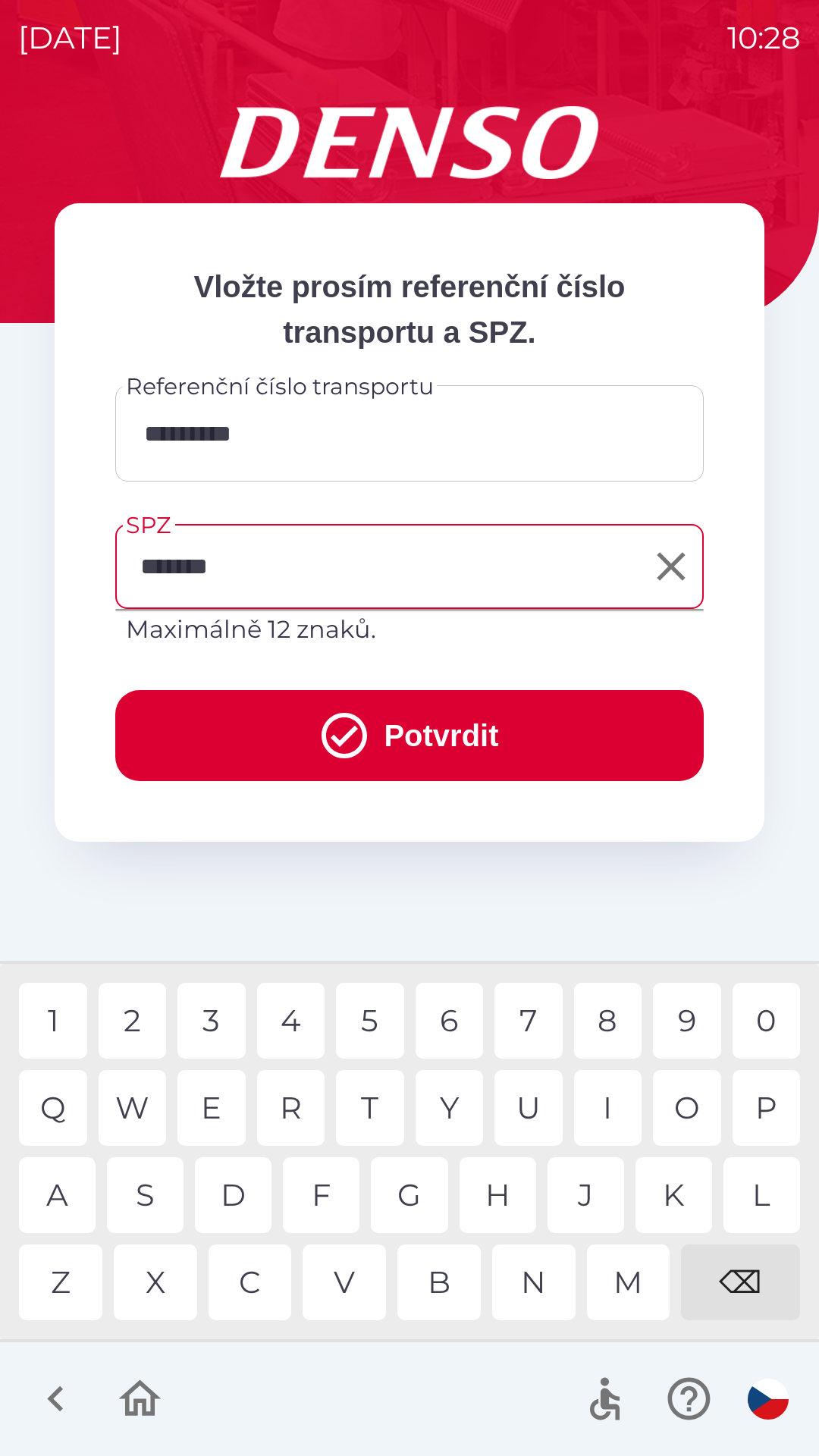
click at [368, 739] on button "Potvrdit" at bounding box center [409, 735] width 588 height 91
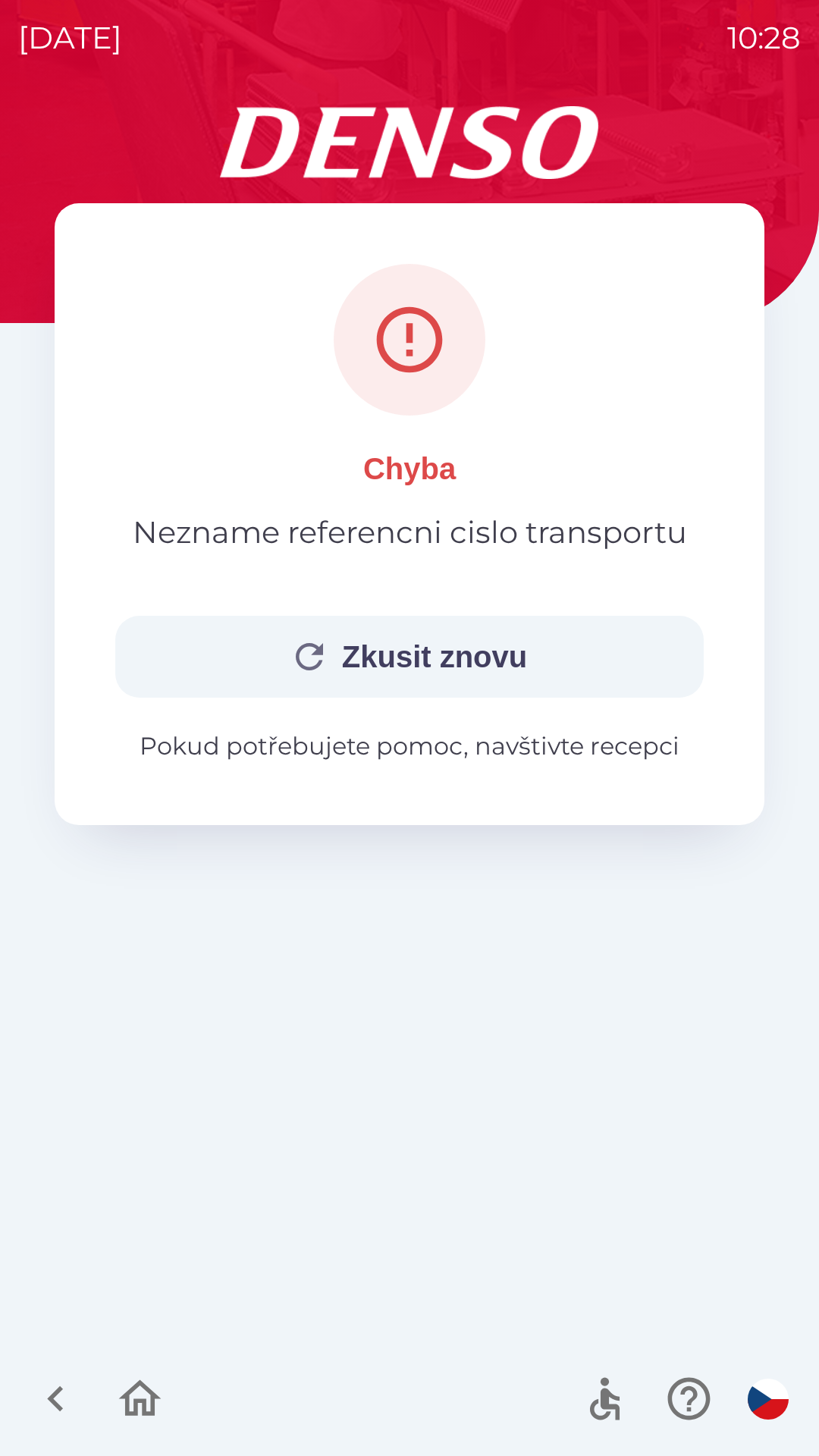
click at [449, 671] on button "Zkusit znovu" at bounding box center [409, 656] width 588 height 82
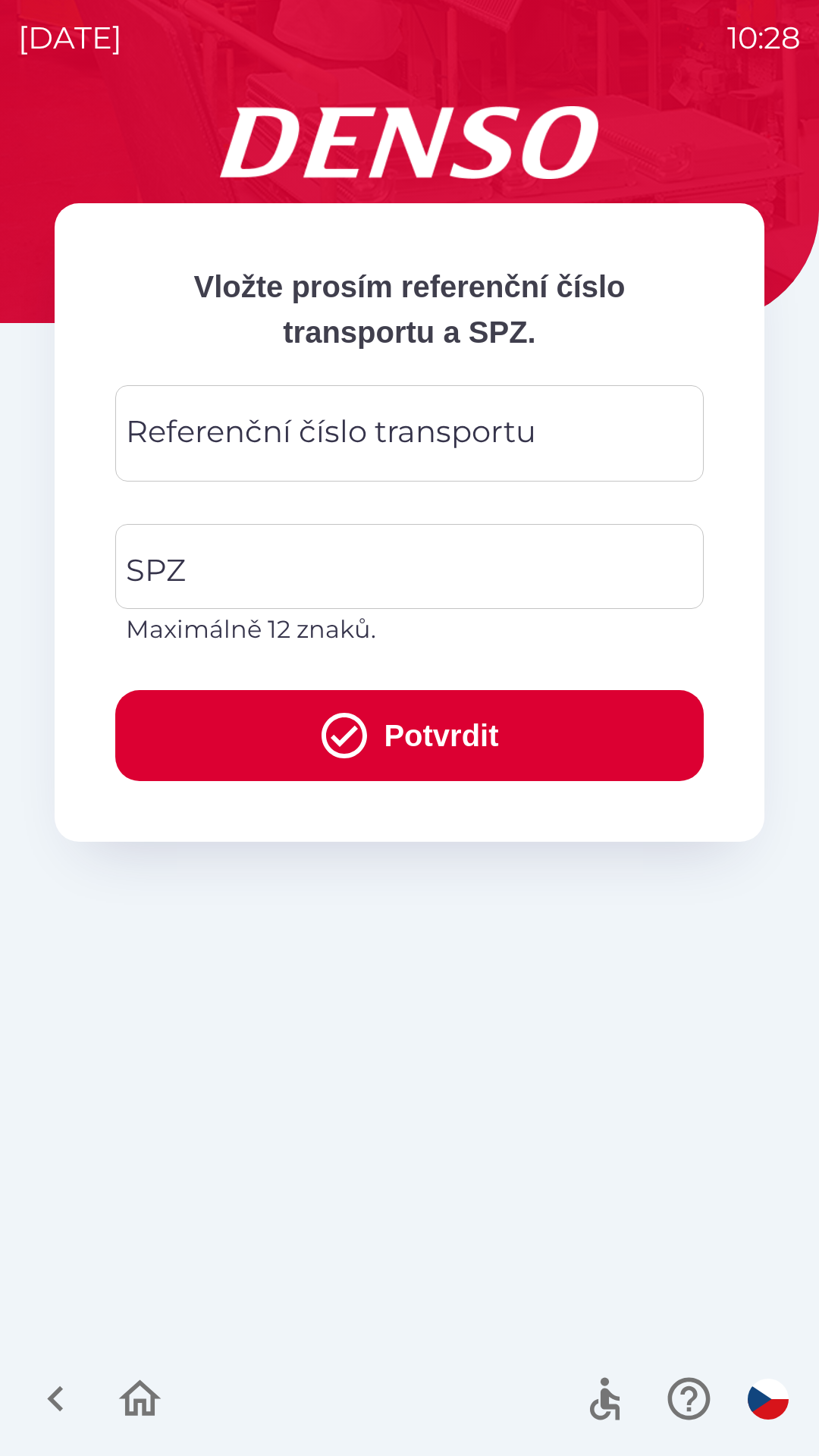
click at [249, 441] on div "Referenční číslo transportu Referenční číslo transportu" at bounding box center [409, 434] width 588 height 96
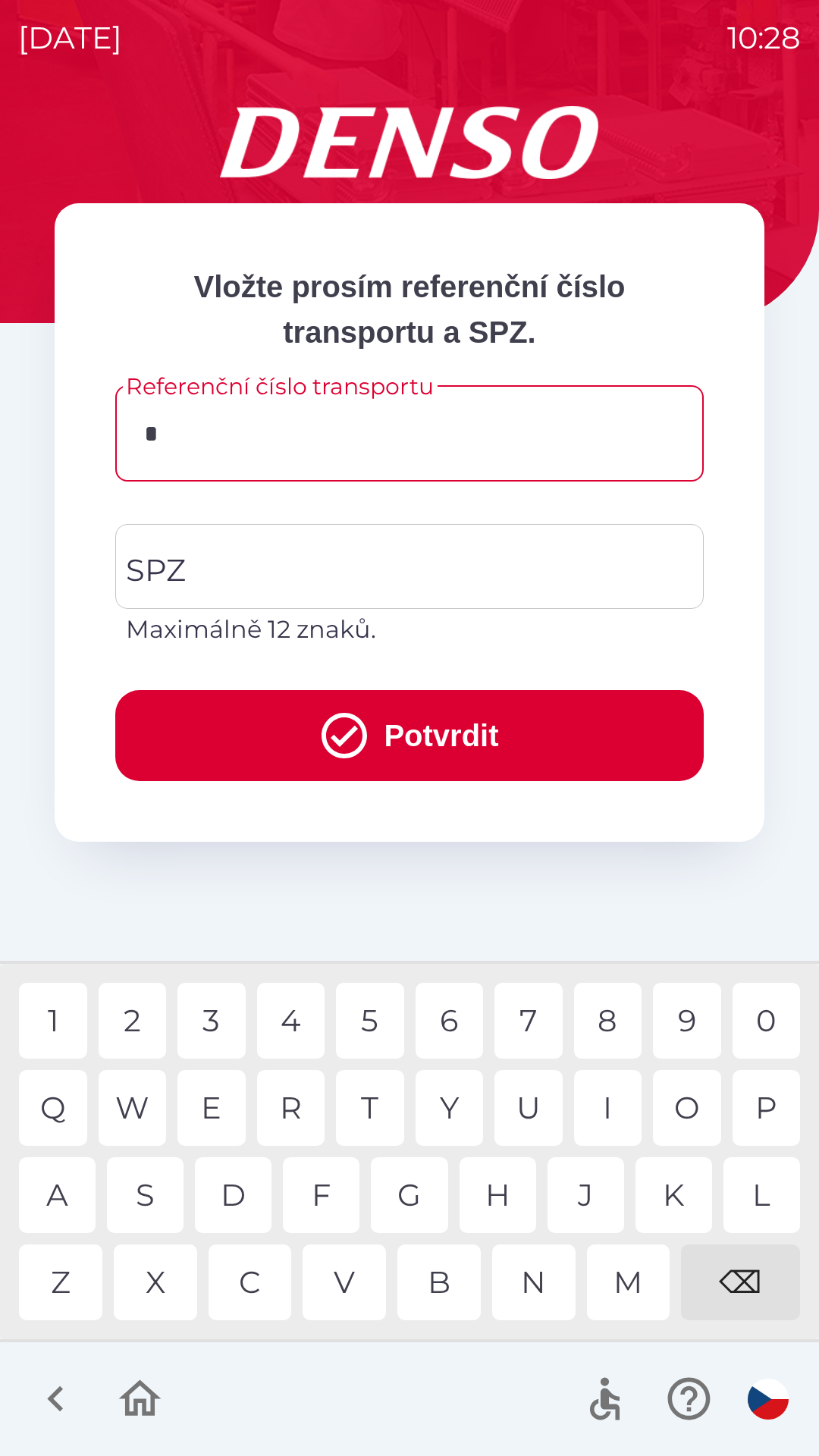
click at [251, 1265] on div "C" at bounding box center [249, 1283] width 83 height 76
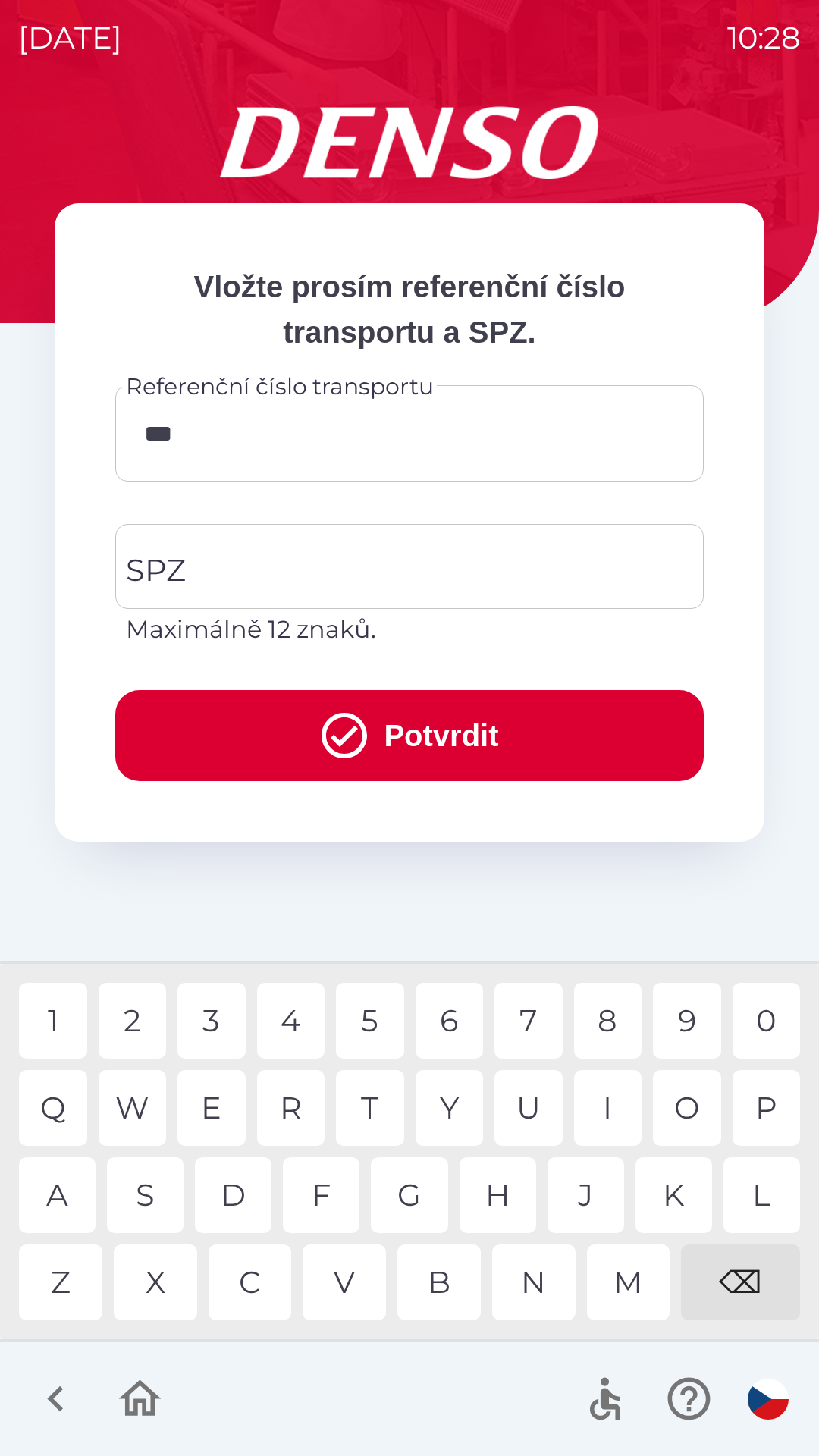
click at [429, 1273] on div "B" at bounding box center [438, 1283] width 83 height 76
click at [223, 1017] on div "3" at bounding box center [211, 1021] width 68 height 76
click at [769, 1022] on div "0" at bounding box center [767, 1021] width 68 height 76
click at [142, 1016] on div "2" at bounding box center [133, 1021] width 68 height 76
click at [152, 1085] on div "W" at bounding box center [133, 1108] width 68 height 76
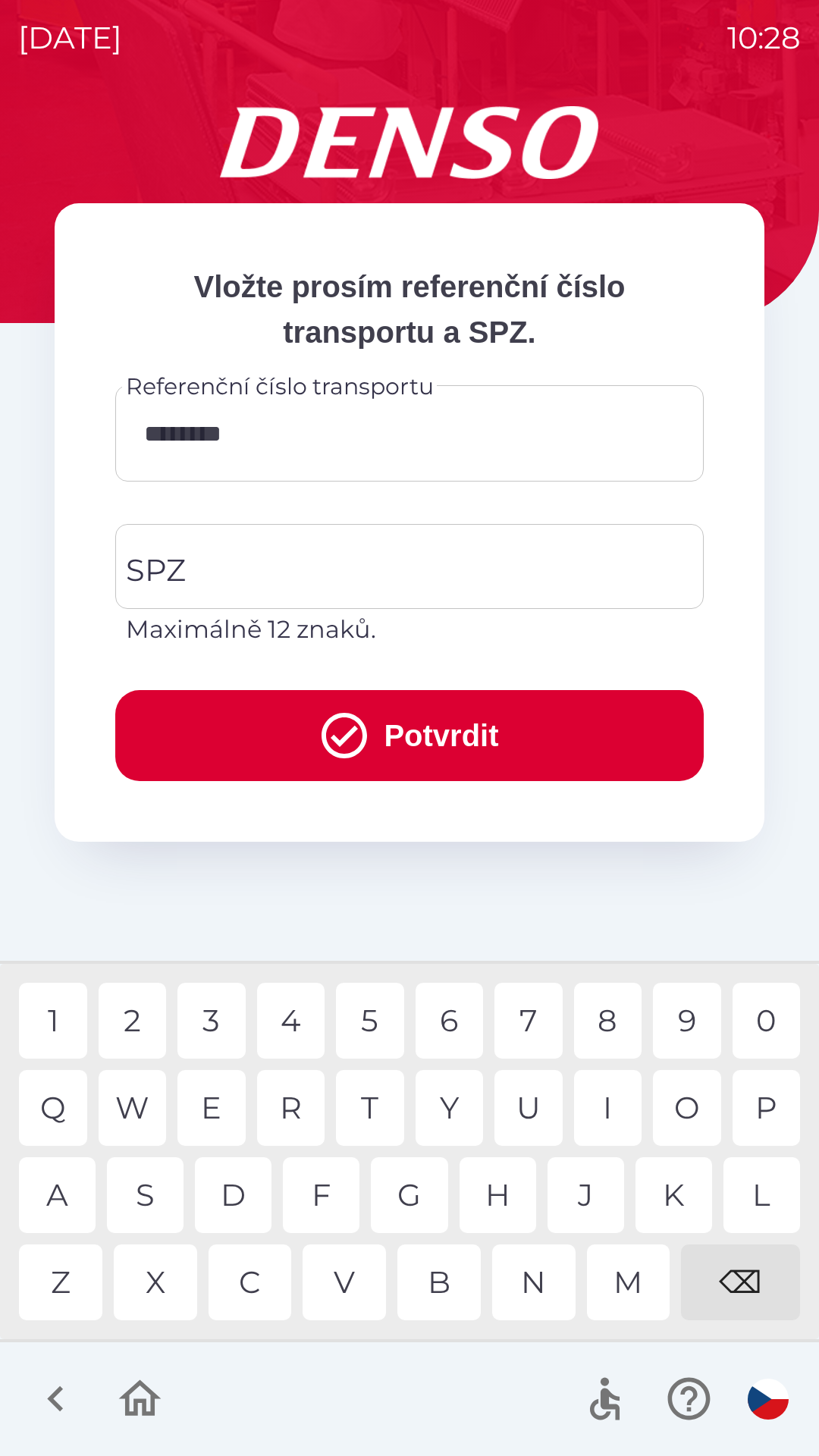
click at [216, 1018] on div "3" at bounding box center [211, 1021] width 68 height 76
type input "*********"
click at [282, 1019] on div "4" at bounding box center [291, 1021] width 68 height 76
click at [205, 576] on input "SPZ" at bounding box center [398, 566] width 552 height 71
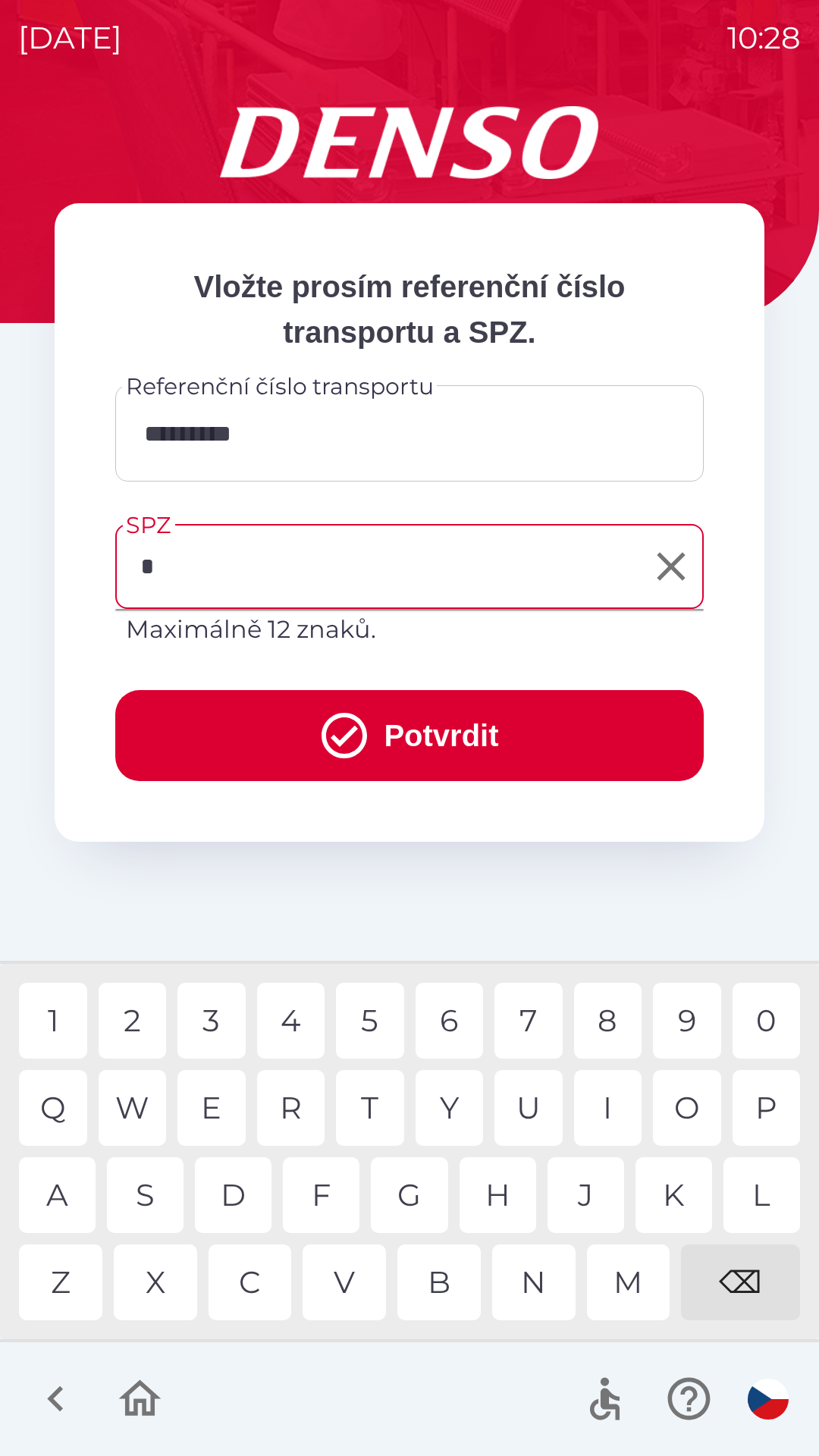
click at [361, 1021] on div "5" at bounding box center [370, 1021] width 68 height 76
click at [153, 1200] on div "S" at bounding box center [145, 1195] width 77 height 76
click at [761, 1008] on div "0" at bounding box center [767, 1021] width 68 height 76
type input "*******"
click at [219, 1010] on div "3" at bounding box center [211, 1021] width 68 height 76
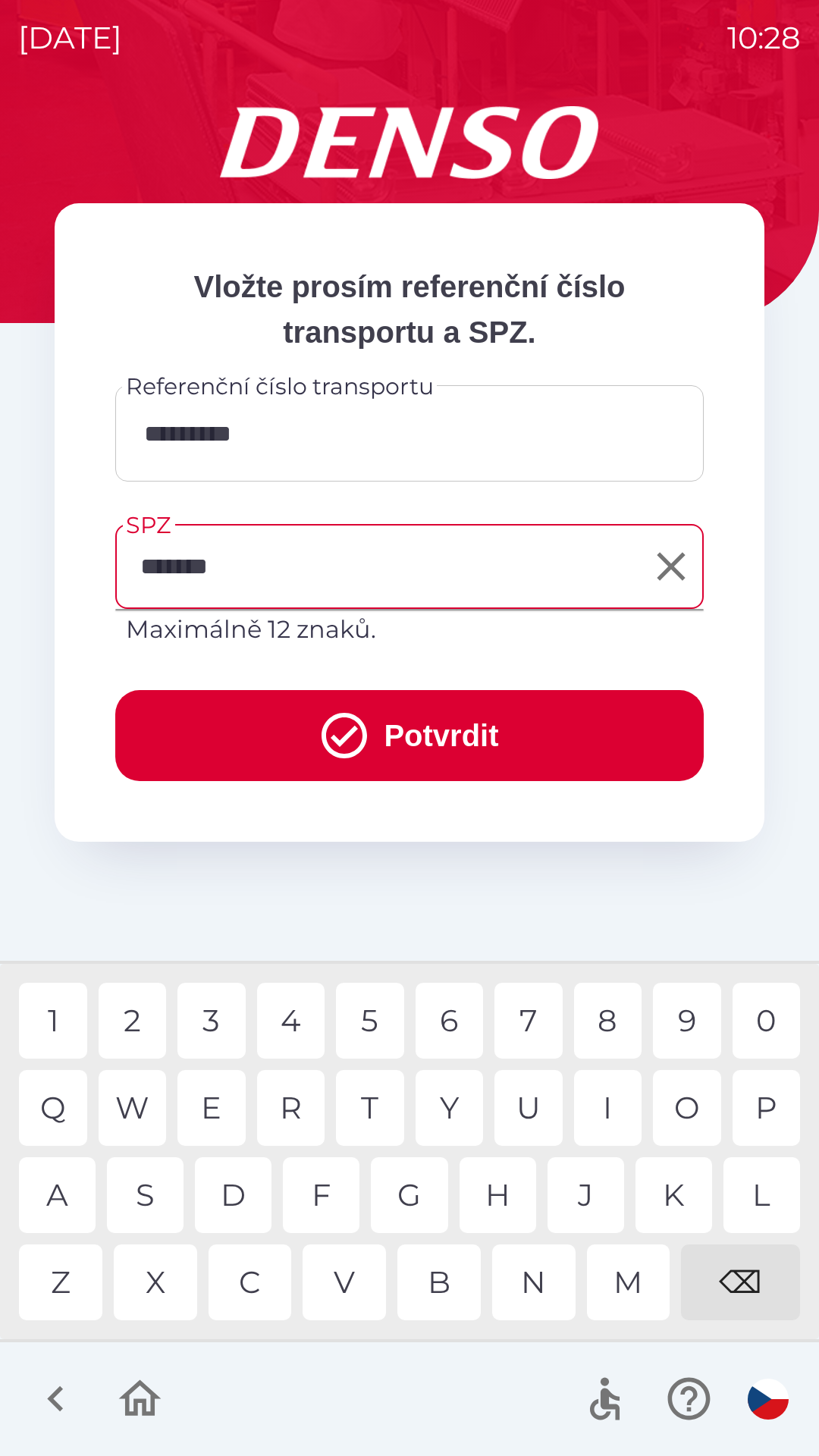
click at [370, 726] on button "Potvrdit" at bounding box center [409, 735] width 588 height 91
